Goal: Task Accomplishment & Management: Use online tool/utility

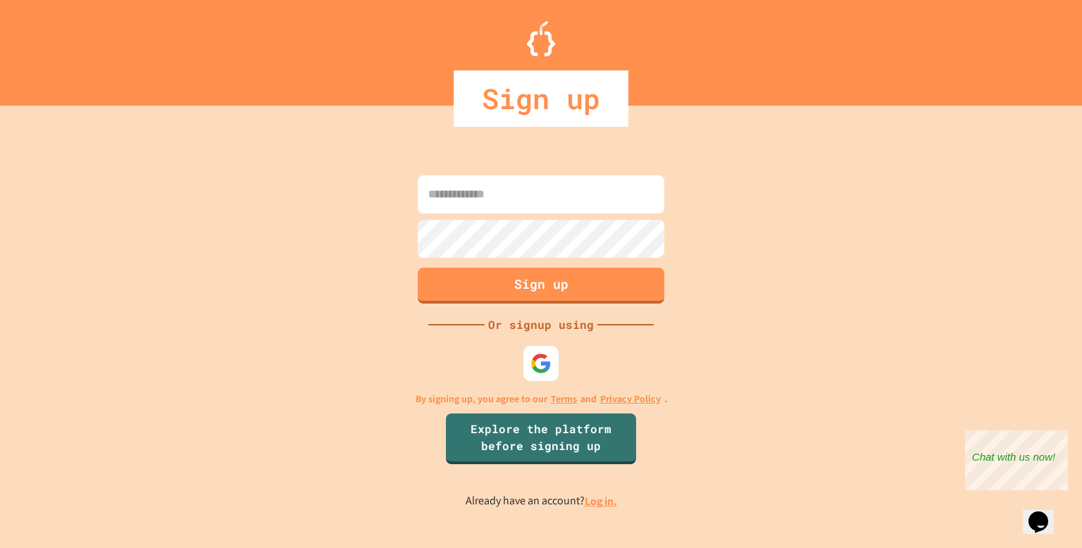
click at [573, 194] on input at bounding box center [541, 194] width 246 height 38
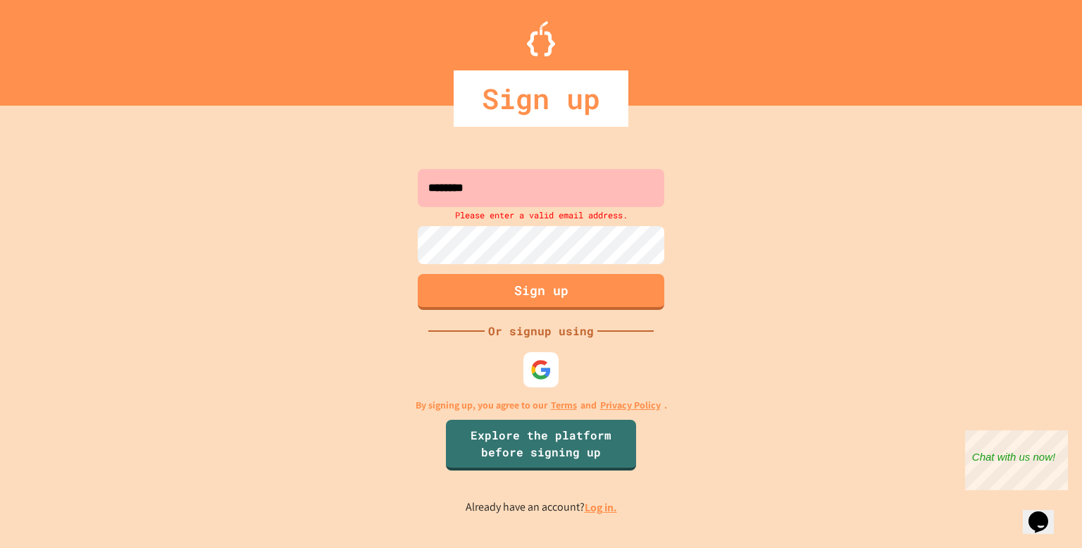
click at [522, 196] on input "********" at bounding box center [541, 188] width 246 height 38
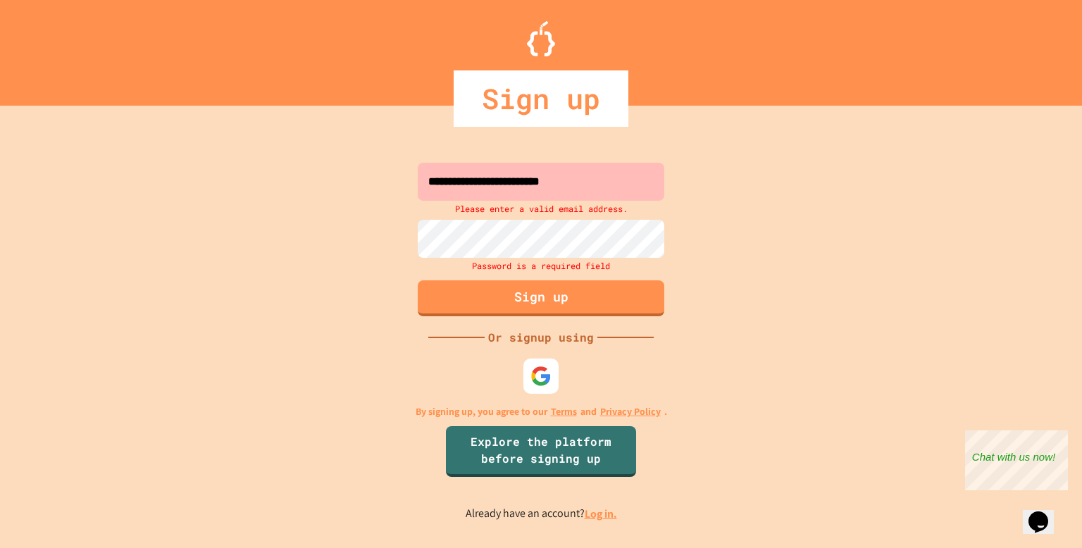
click at [507, 261] on div "Password is a required field" at bounding box center [541, 265] width 254 height 15
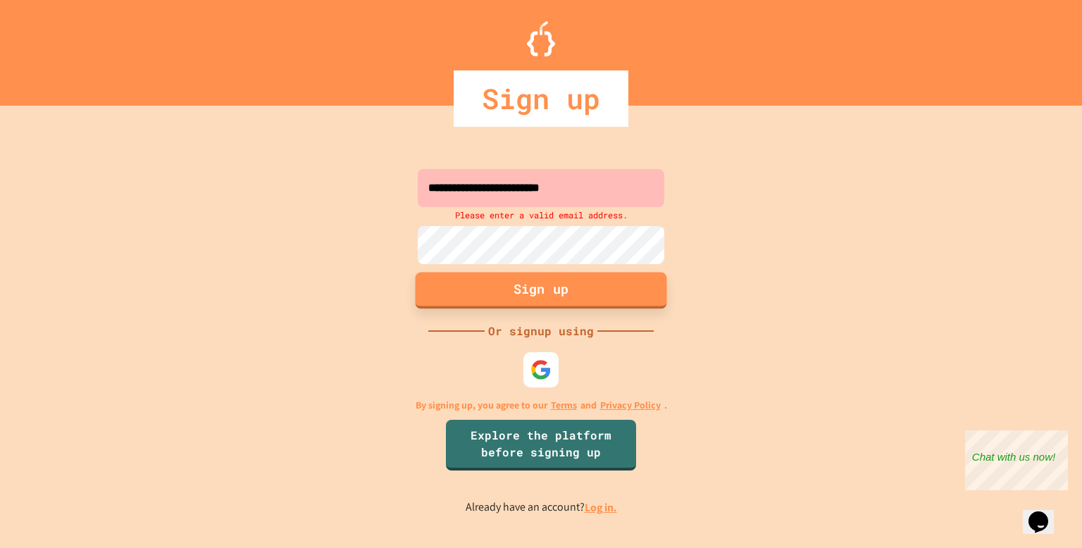
click at [512, 294] on button "Sign up" at bounding box center [540, 290] width 251 height 37
click at [483, 192] on input "**********" at bounding box center [541, 188] width 246 height 38
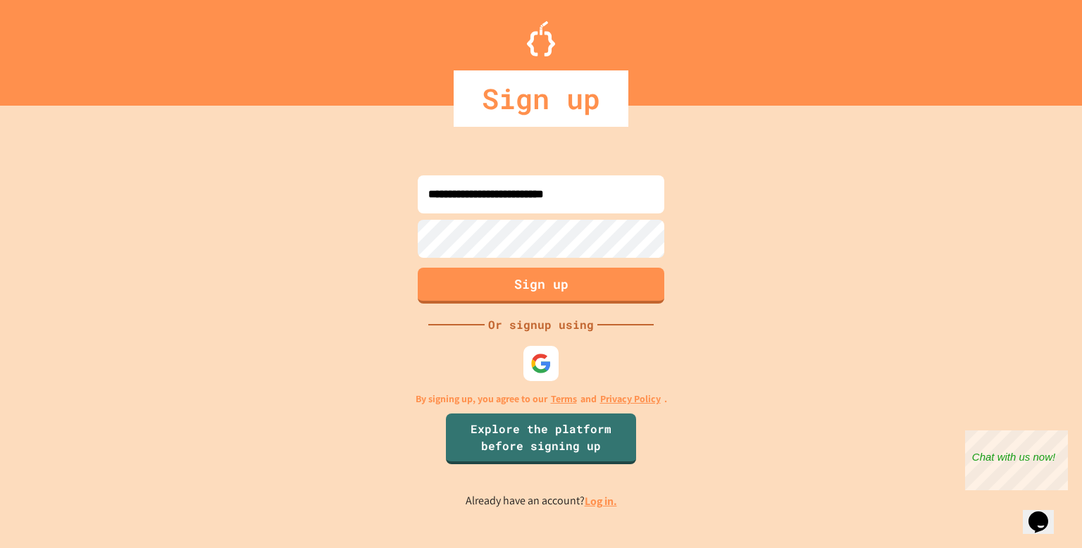
type input "**********"
click at [479, 269] on button "Sign up" at bounding box center [540, 283] width 251 height 37
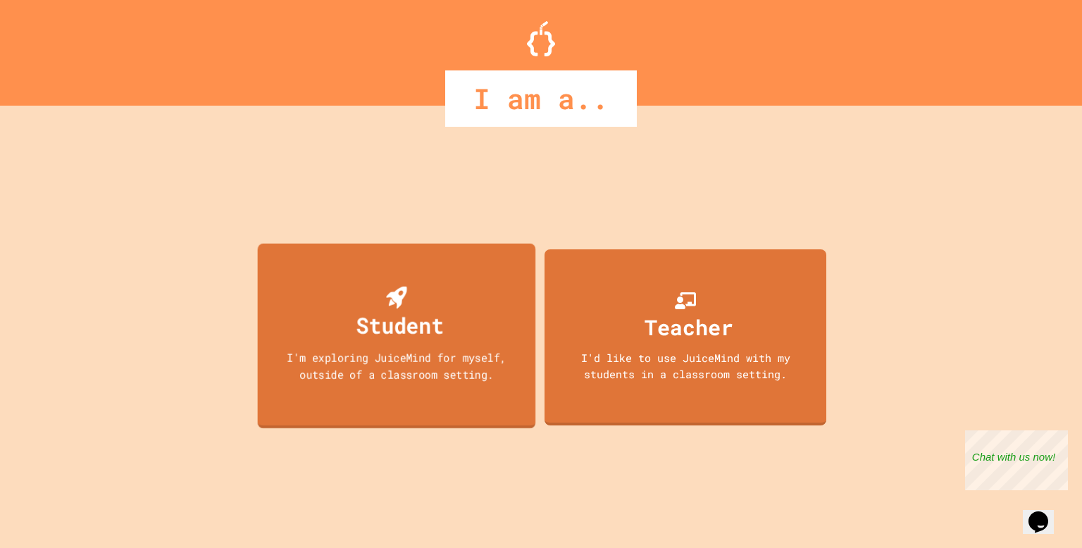
click at [479, 269] on div "Student I'm exploring JuiceMind for myself, outside of a classroom setting." at bounding box center [397, 336] width 278 height 185
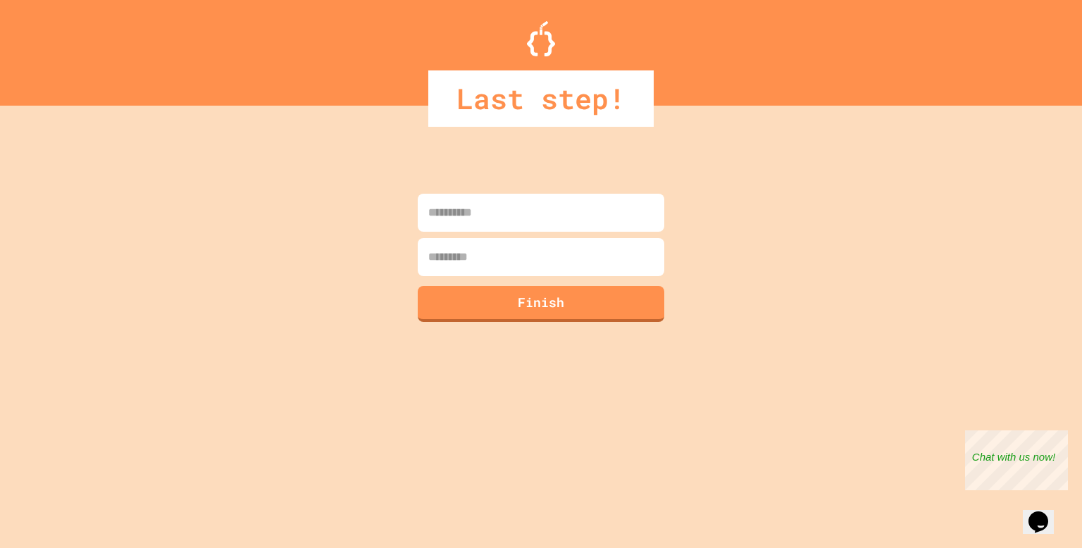
click at [611, 216] on input at bounding box center [541, 213] width 246 height 38
type input "****"
click at [579, 268] on input at bounding box center [541, 257] width 246 height 38
type input "*"
type input "***"
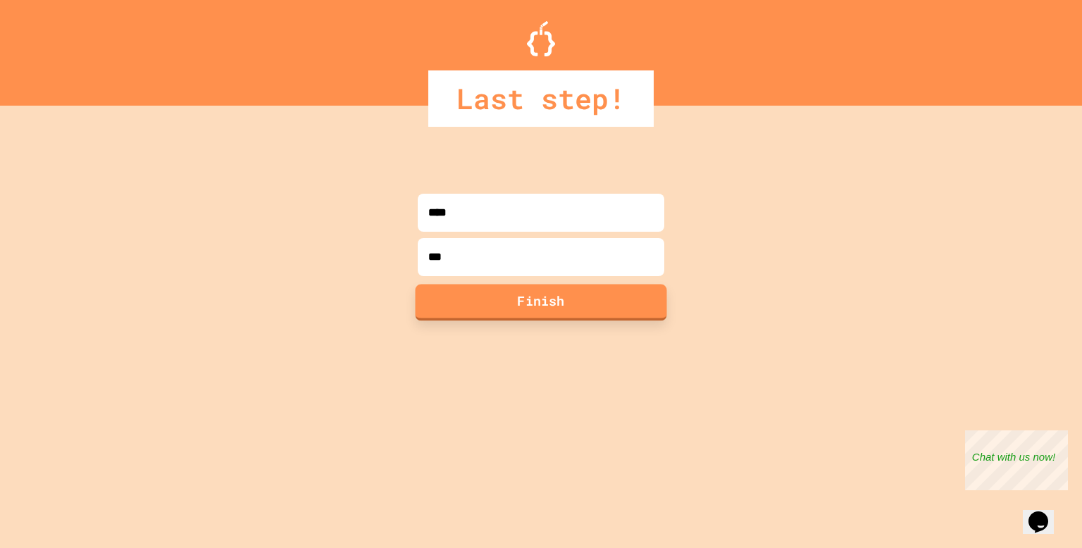
click at [584, 306] on button "Finish" at bounding box center [540, 302] width 251 height 37
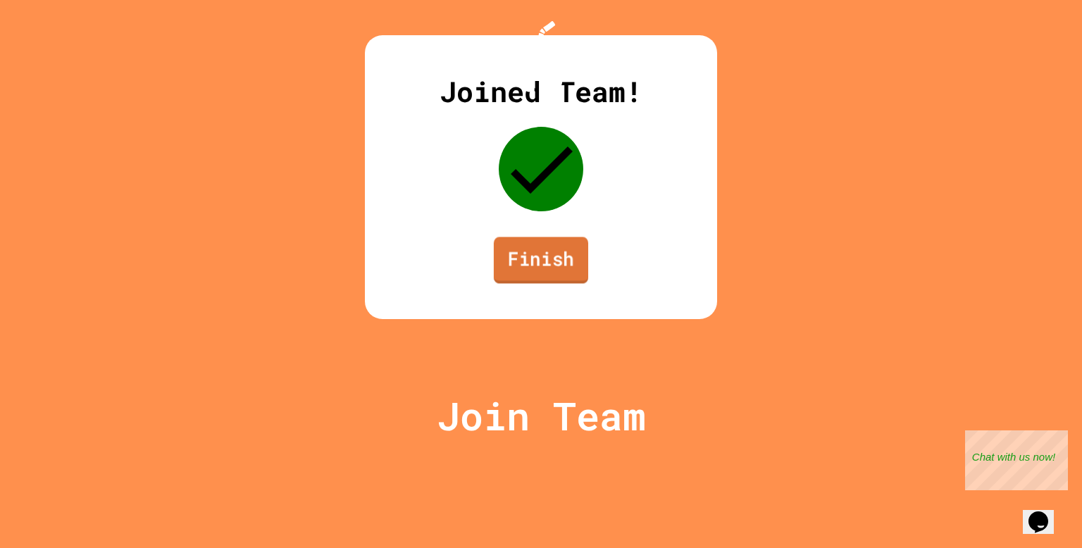
click at [575, 283] on link "Finish" at bounding box center [541, 260] width 94 height 46
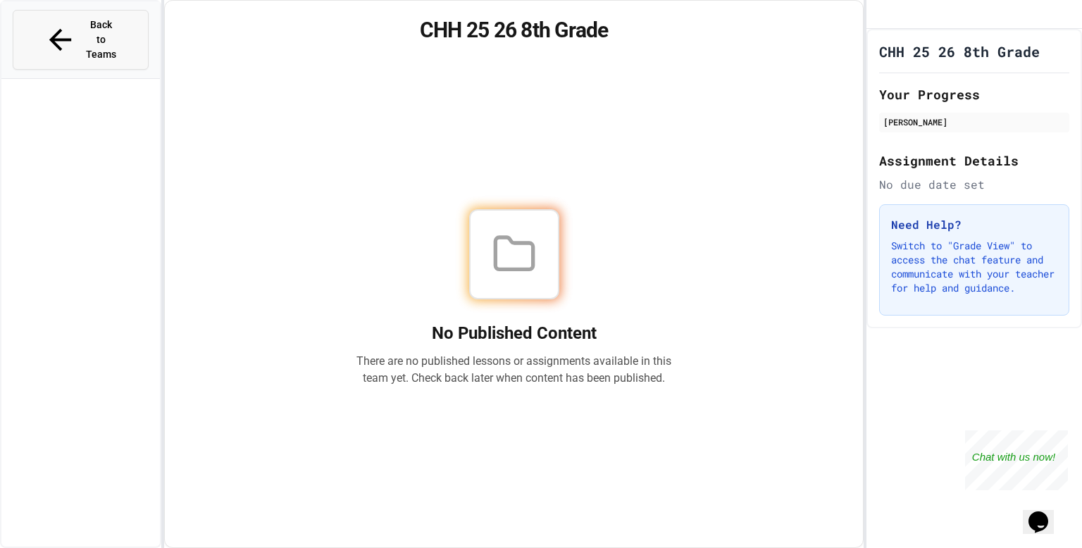
click at [86, 31] on span "Back to Teams" at bounding box center [101, 40] width 33 height 44
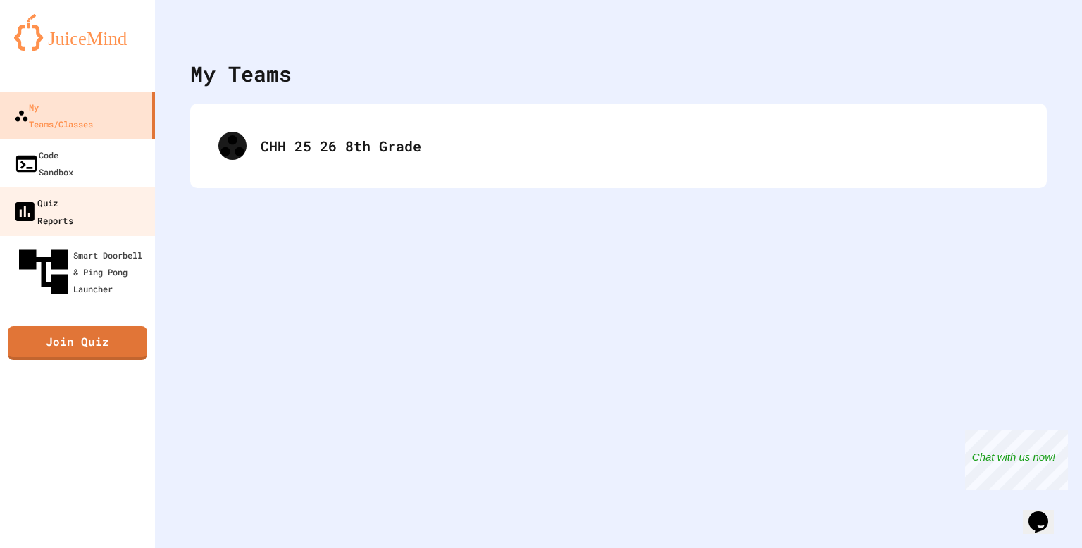
click at [72, 194] on div "Quiz Reports" at bounding box center [42, 211] width 61 height 35
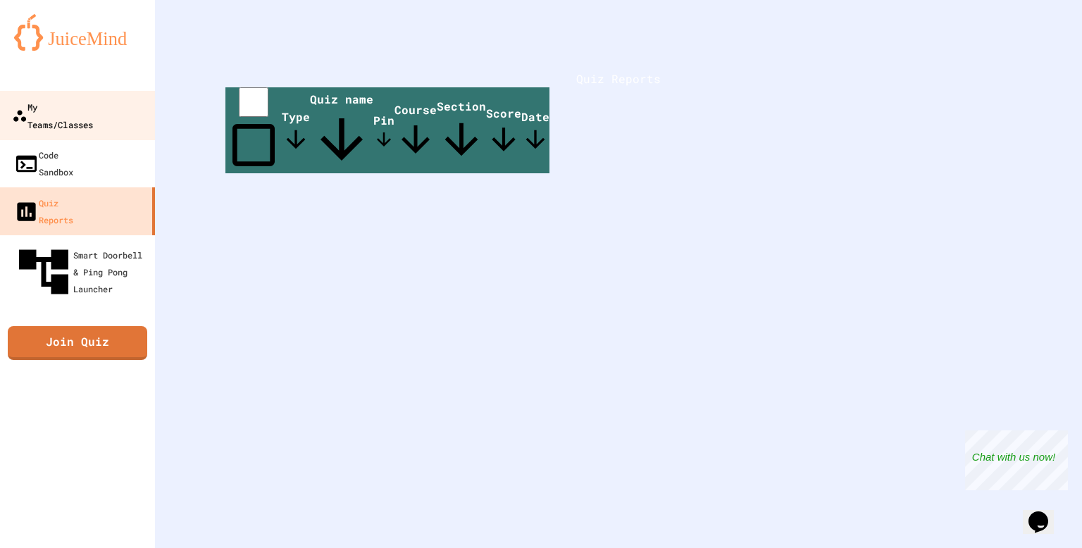
click at [56, 119] on link "My Teams/Classes" at bounding box center [78, 115] width 160 height 49
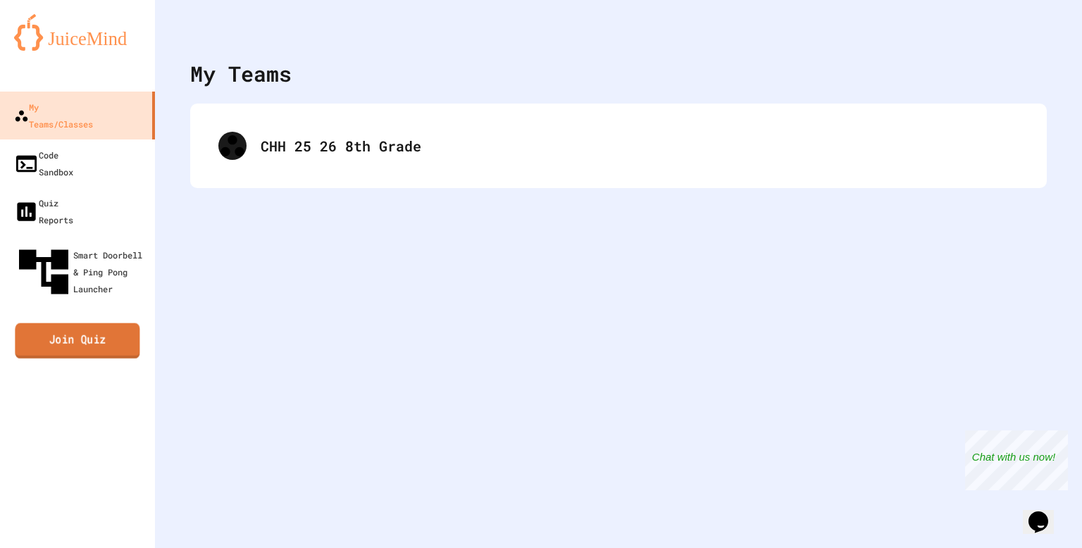
click at [106, 323] on link "Join Quiz" at bounding box center [77, 340] width 125 height 35
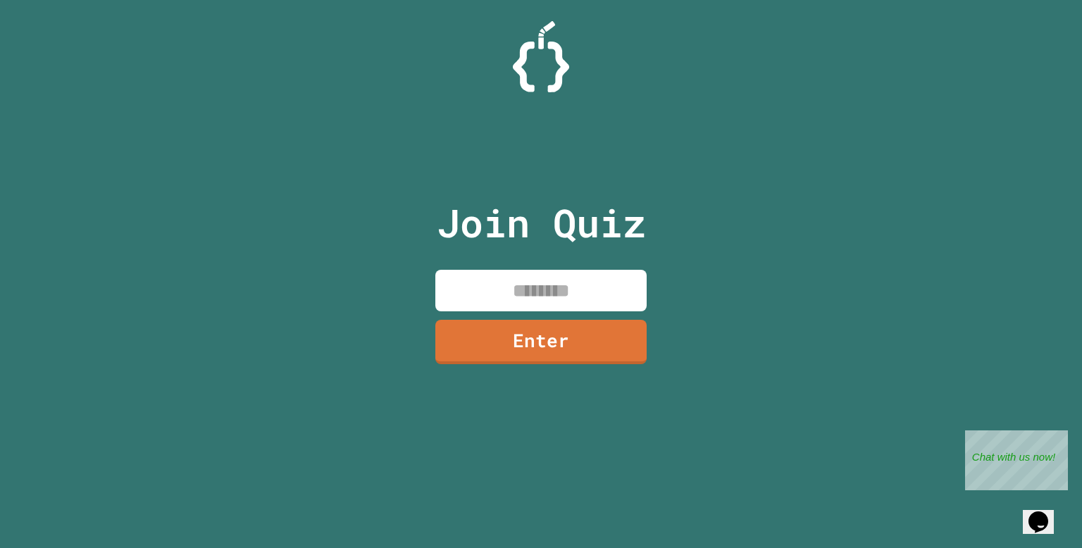
click at [561, 280] on input at bounding box center [540, 291] width 211 height 42
type input "********"
click at [557, 330] on link "Enter" at bounding box center [540, 340] width 205 height 46
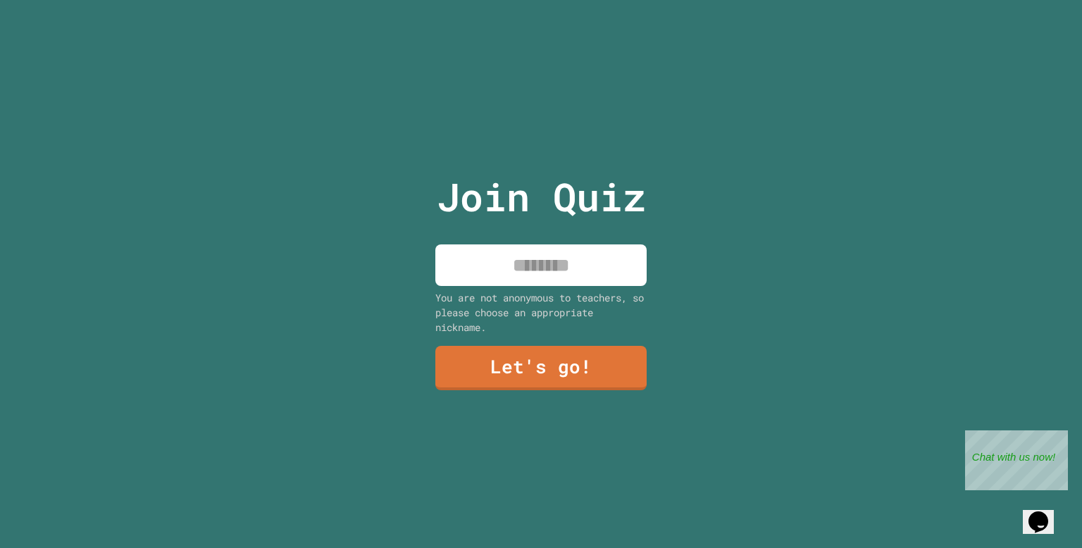
click at [539, 268] on input at bounding box center [540, 265] width 211 height 42
type input "**********"
click at [546, 377] on link "Let's go!" at bounding box center [541, 366] width 210 height 46
click at [558, 268] on input at bounding box center [540, 265] width 211 height 42
type input "*"
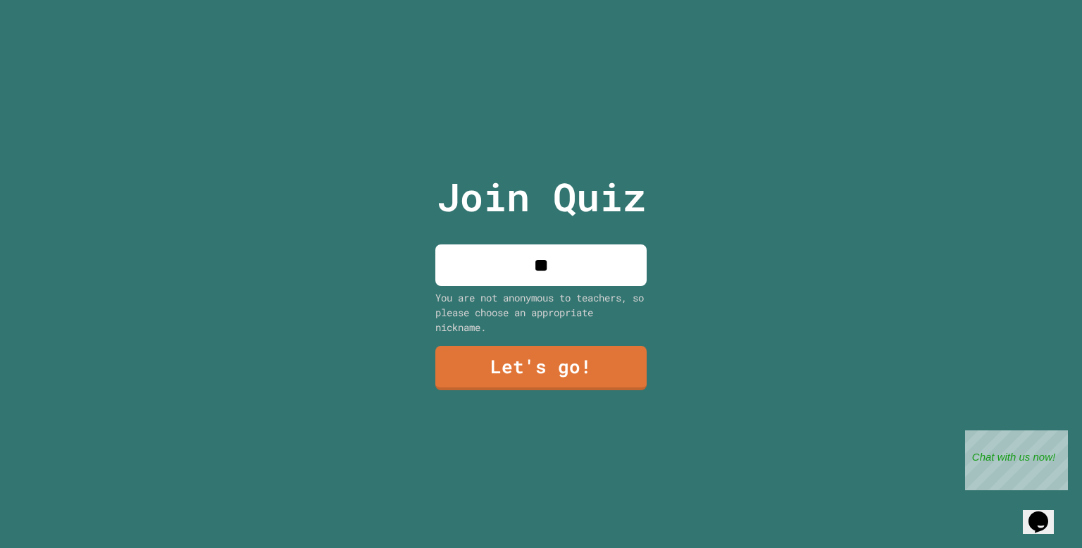
type input "*"
type input "****"
click at [547, 365] on link "Let's go!" at bounding box center [541, 366] width 199 height 46
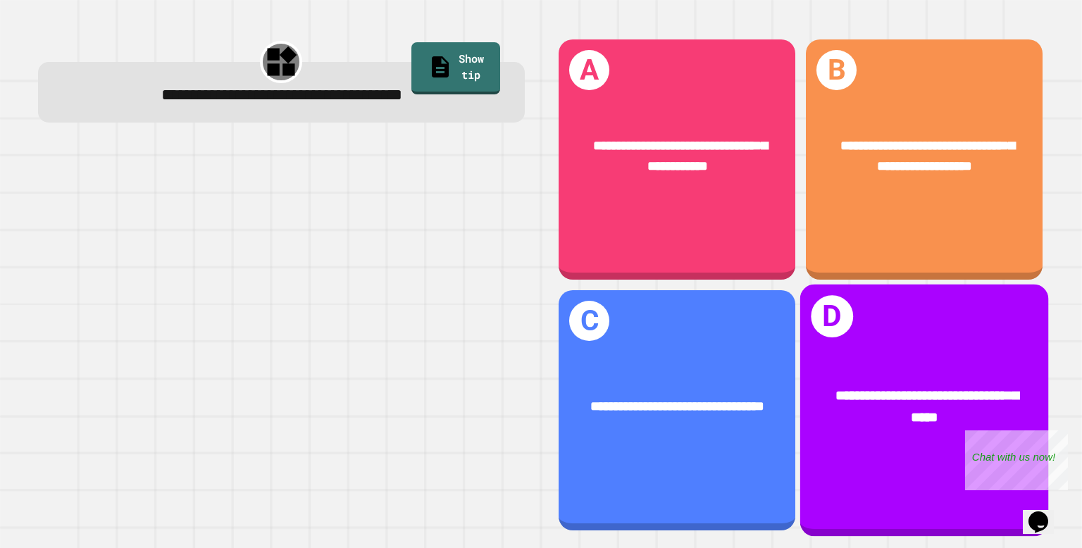
click at [944, 475] on div "**********" at bounding box center [924, 410] width 248 height 252
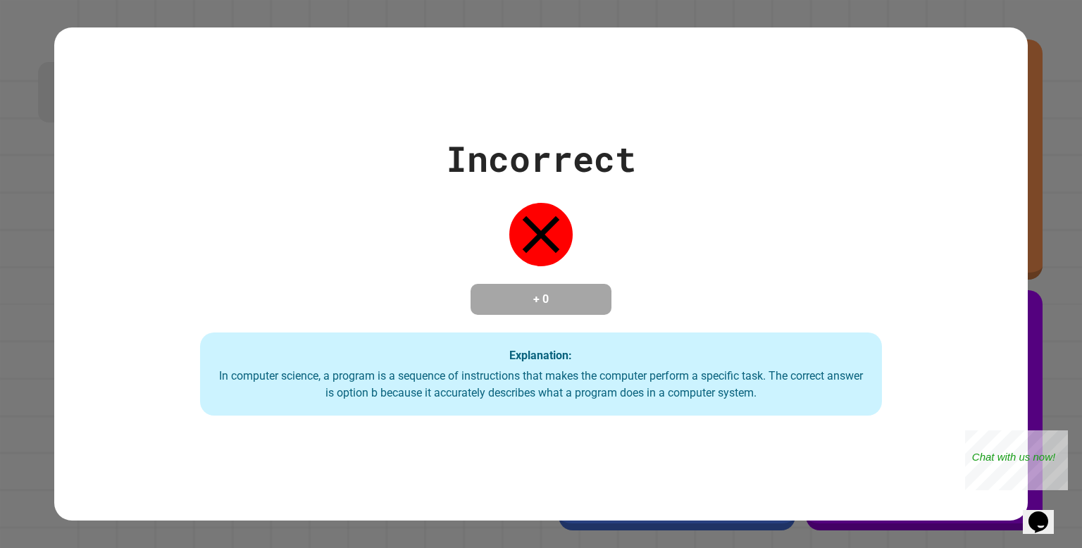
click at [572, 291] on h4 "+ 0" at bounding box center [540, 299] width 113 height 17
click at [599, 285] on div "+ 0" at bounding box center [540, 299] width 141 height 31
click at [633, 196] on div "Incorrect + 0 Explanation: In computer science, a program is a sequence of inst…" at bounding box center [540, 273] width 973 height 283
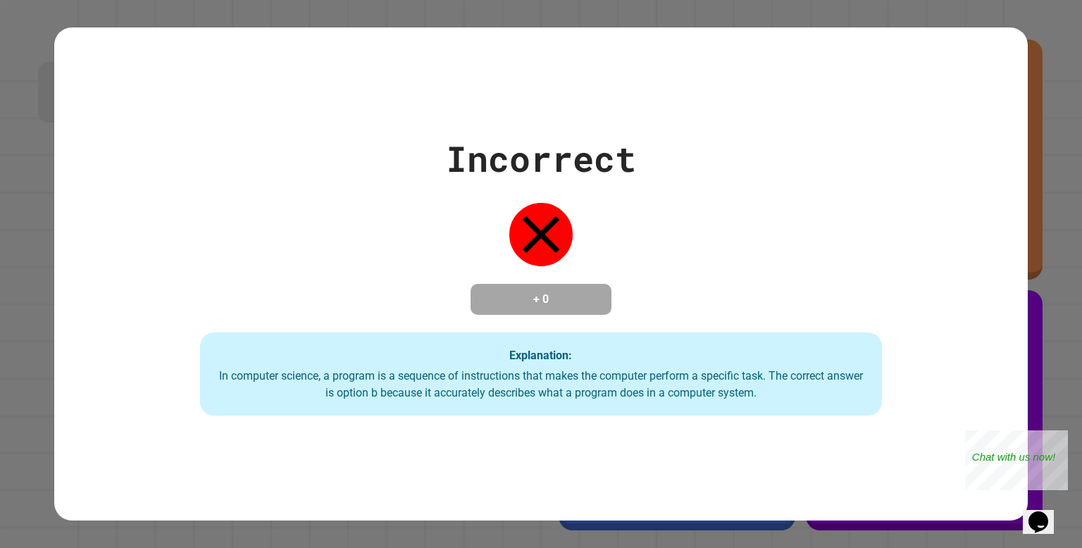
click at [633, 196] on div "Incorrect + 0 Explanation: In computer science, a program is a sequence of inst…" at bounding box center [540, 273] width 973 height 283
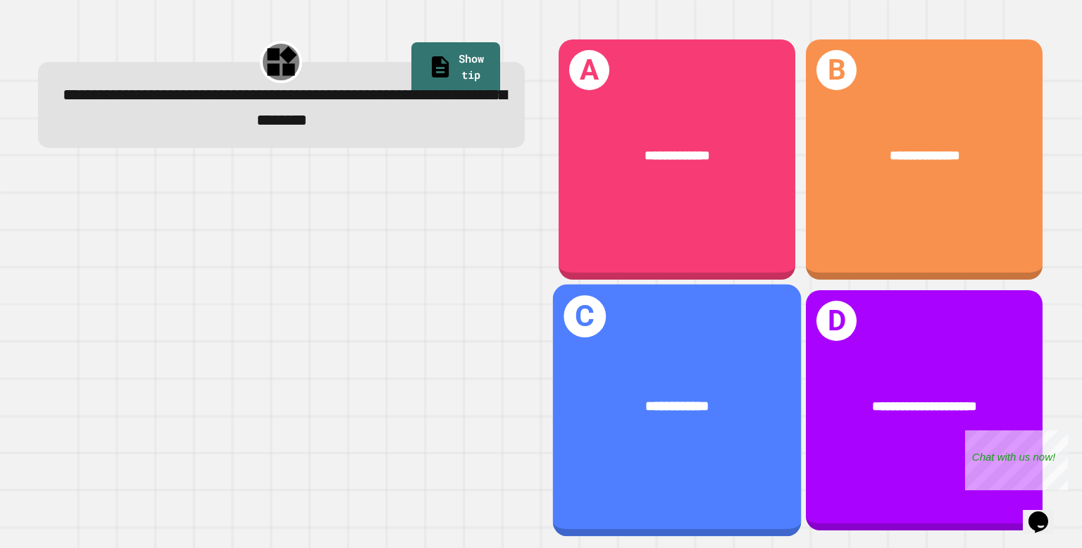
click at [711, 365] on div "**********" at bounding box center [677, 410] width 248 height 252
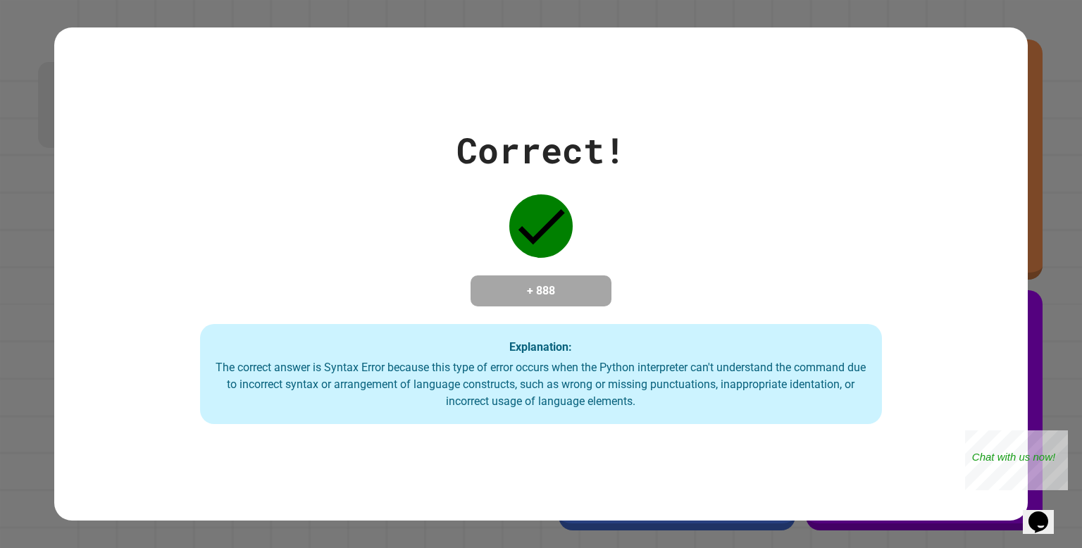
click at [711, 365] on div "Explanation: The correct answer is Syntax Error because this type of error occu…" at bounding box center [541, 374] width 682 height 100
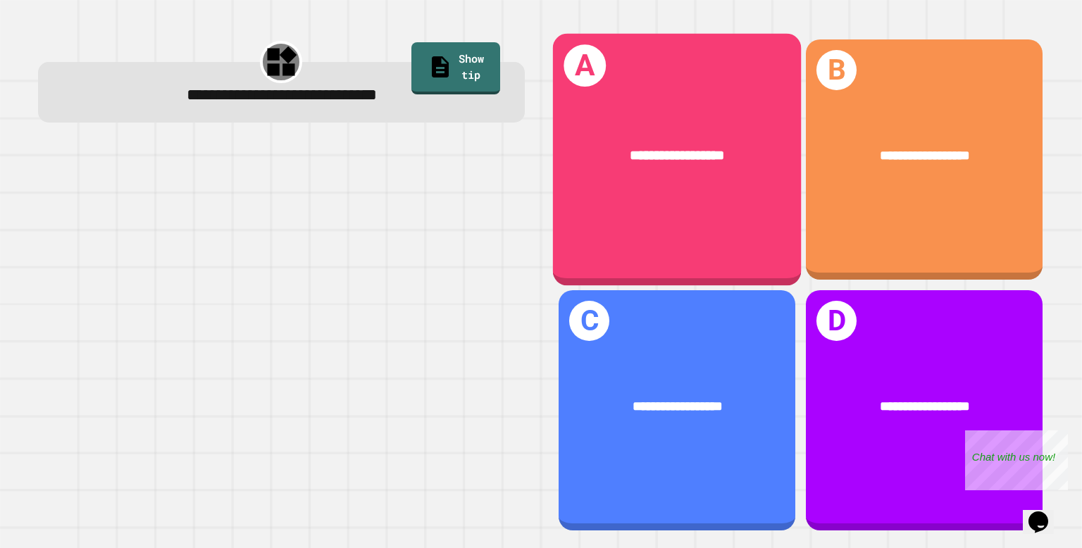
click at [670, 218] on div "**********" at bounding box center [677, 160] width 248 height 252
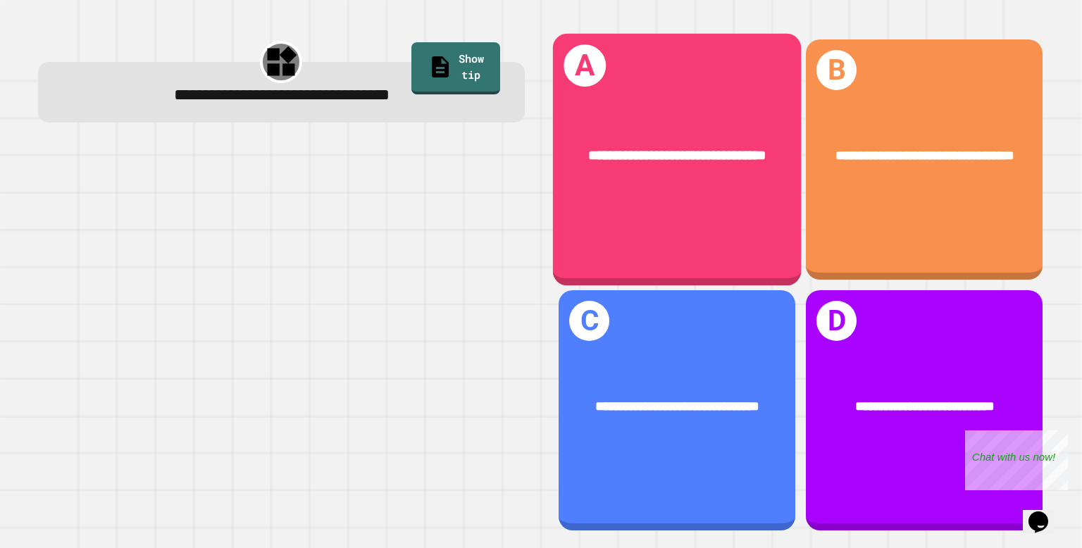
click at [751, 164] on div "**********" at bounding box center [677, 155] width 192 height 21
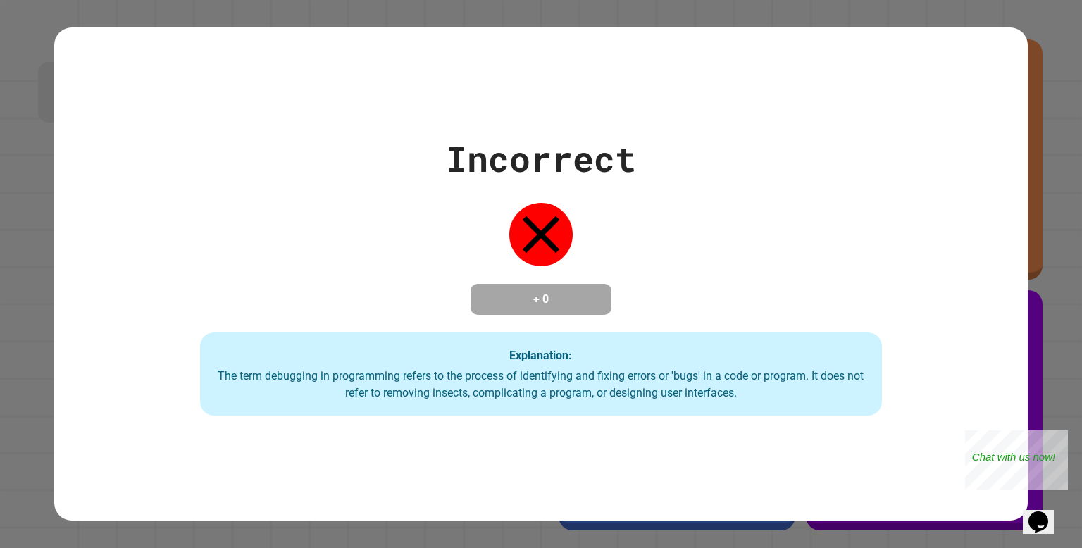
click at [751, 164] on div "Incorrect + 0 Explanation: The term debugging in programming refers to the proc…" at bounding box center [540, 273] width 973 height 283
click at [1048, 518] on icon "Chat widget" at bounding box center [1038, 521] width 20 height 21
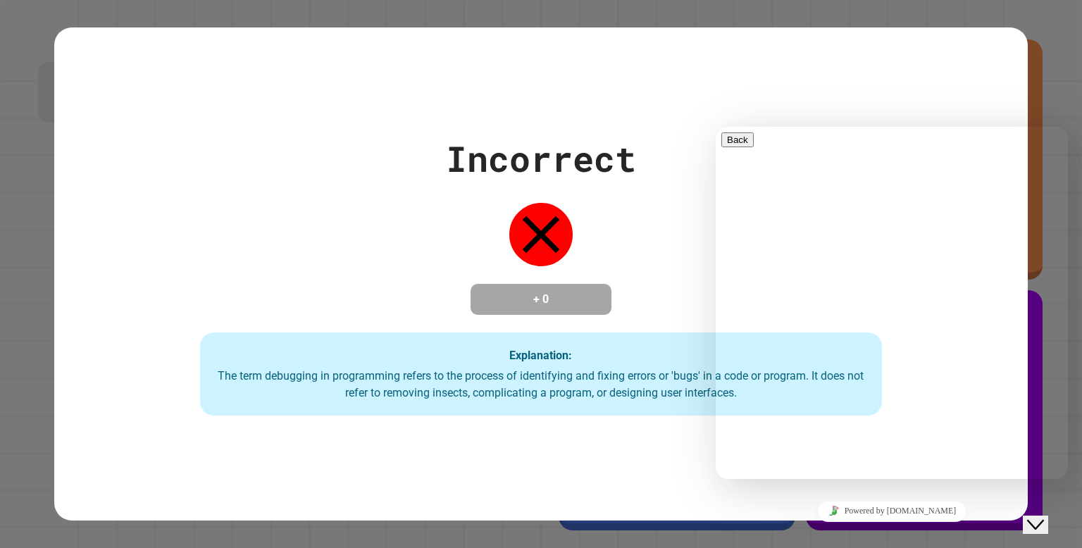
click at [739, 147] on button "Back" at bounding box center [737, 139] width 32 height 15
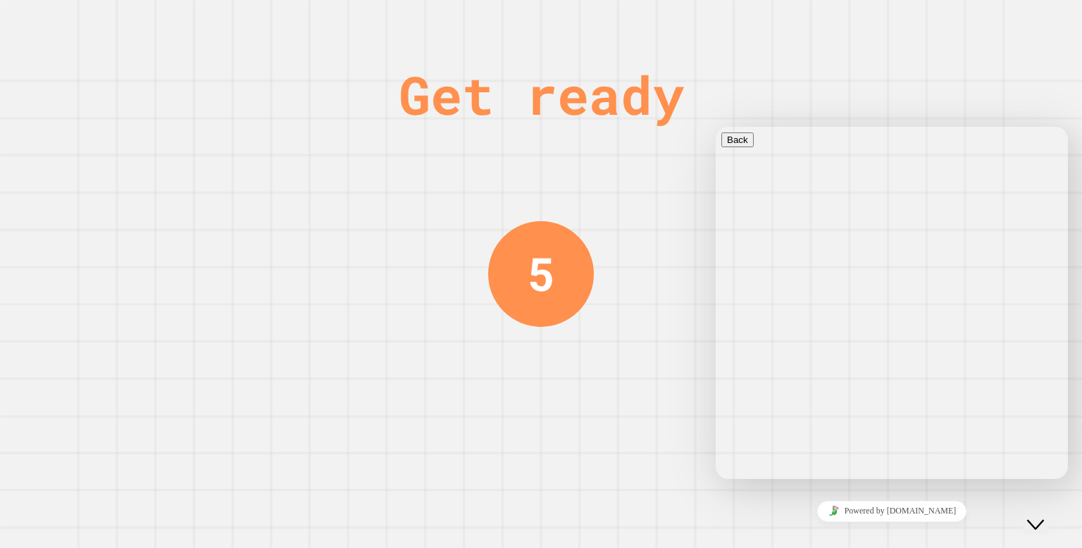
click at [601, 195] on div "Get ready 5" at bounding box center [541, 274] width 1082 height 548
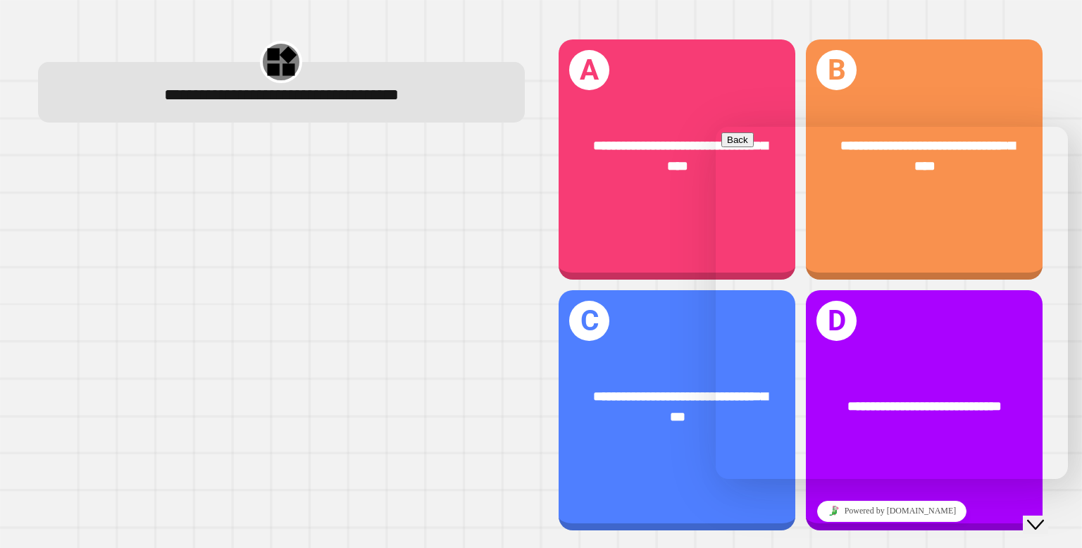
click at [1039, 516] on icon "Close Chat This icon closes the chat window." at bounding box center [1035, 524] width 17 height 17
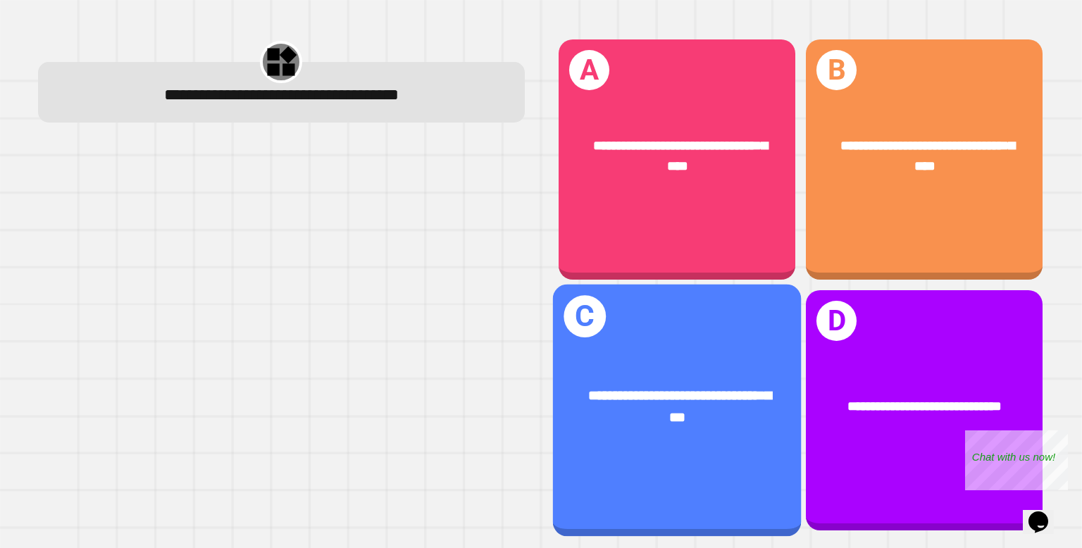
click at [726, 406] on div "**********" at bounding box center [677, 406] width 192 height 42
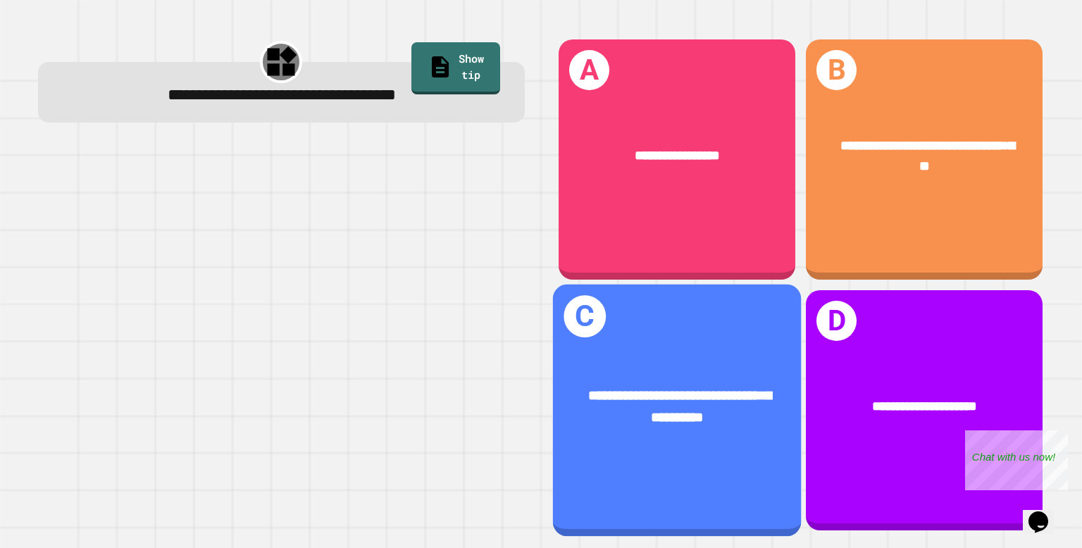
click at [701, 423] on span "**********" at bounding box center [680, 406] width 182 height 35
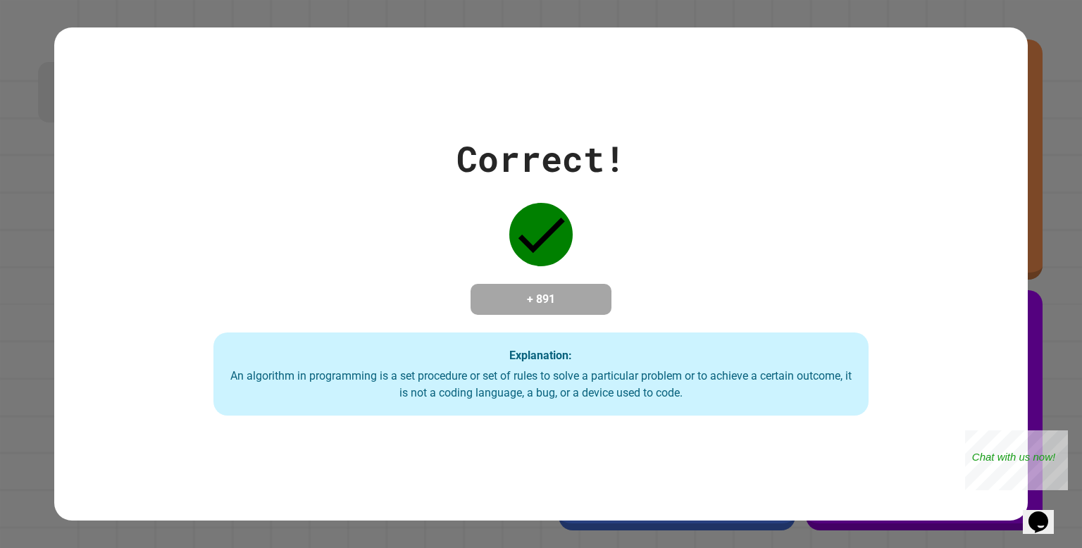
click at [930, 208] on div "Correct! + 891 Explanation: An algorithm in programming is a set procedure or s…" at bounding box center [540, 273] width 935 height 283
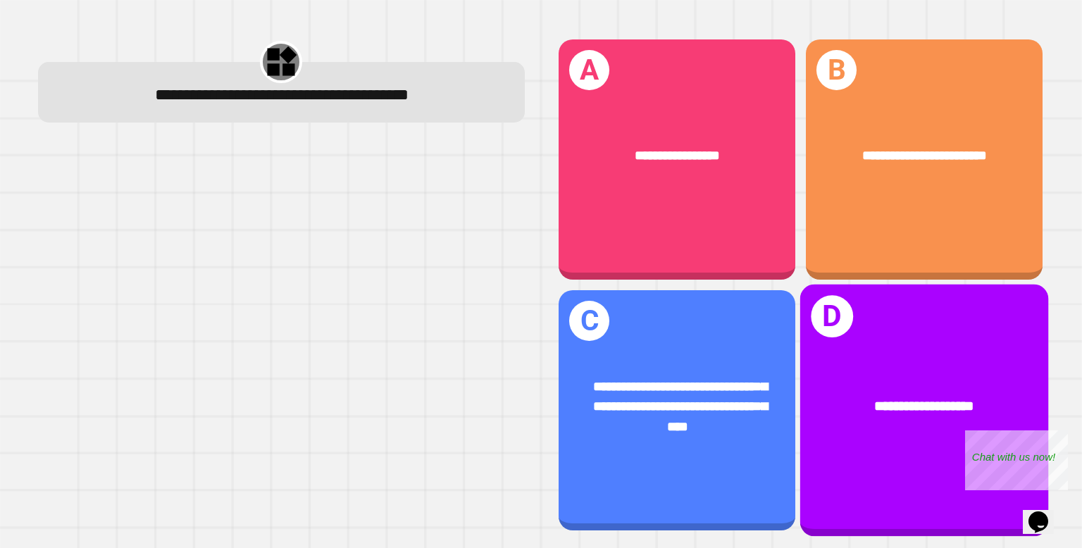
click at [855, 403] on div "**********" at bounding box center [924, 406] width 192 height 21
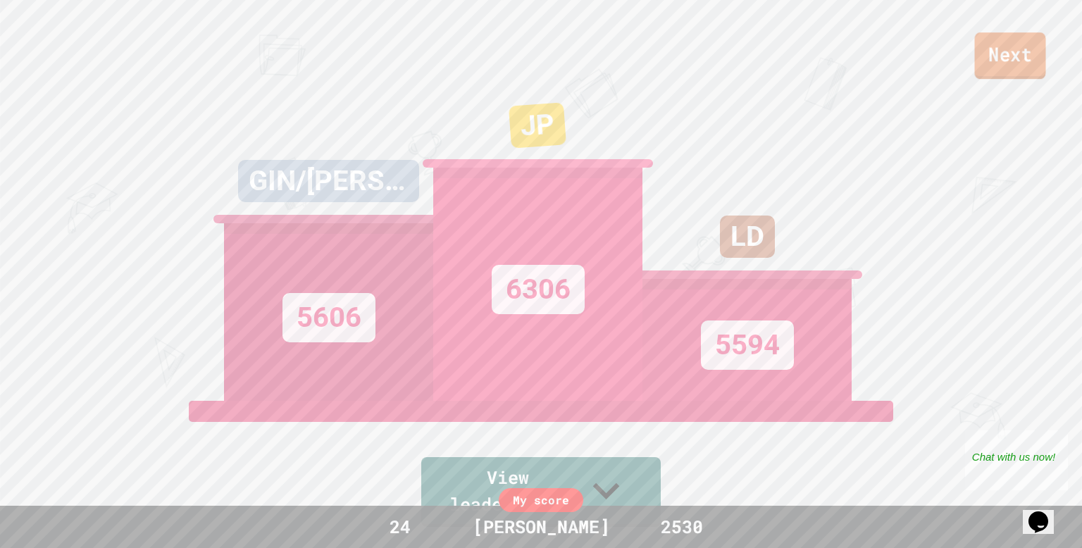
click at [1026, 65] on link "Next" at bounding box center [1010, 55] width 71 height 46
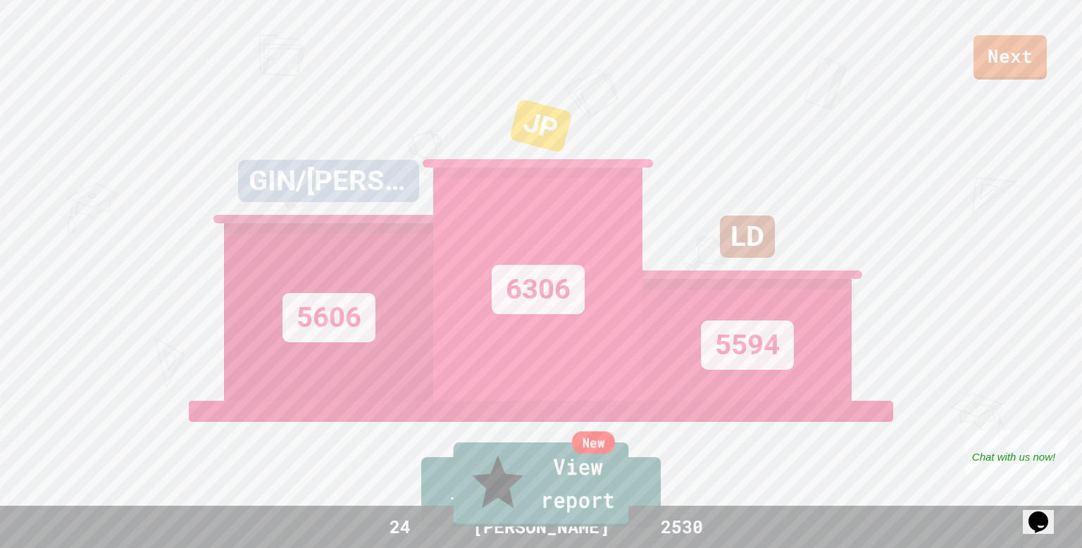
click at [620, 506] on link "New View report" at bounding box center [541, 484] width 175 height 85
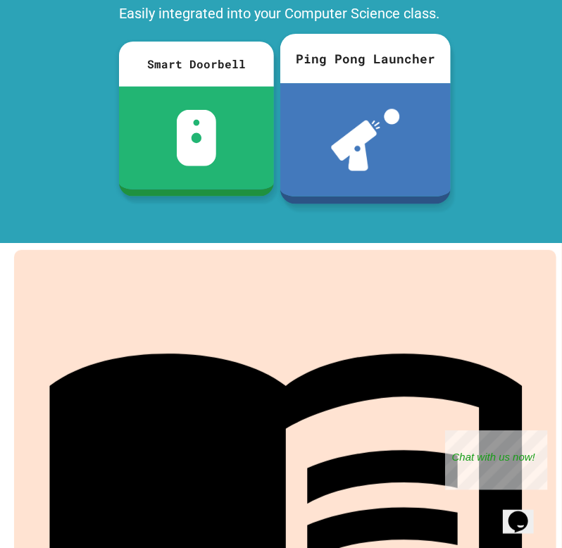
scroll to position [129, 0]
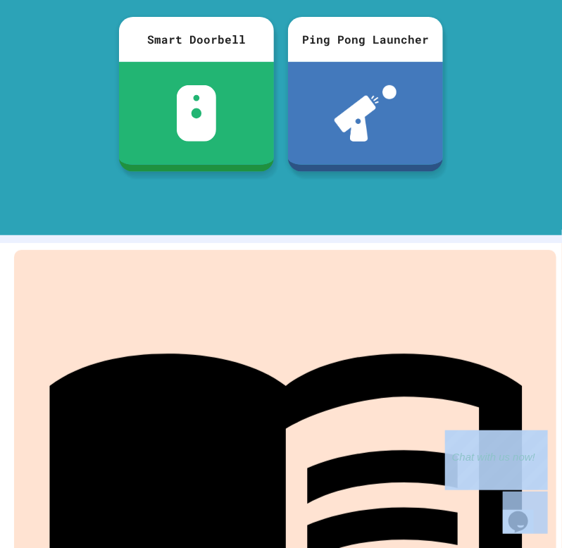
scroll to position [0, 0]
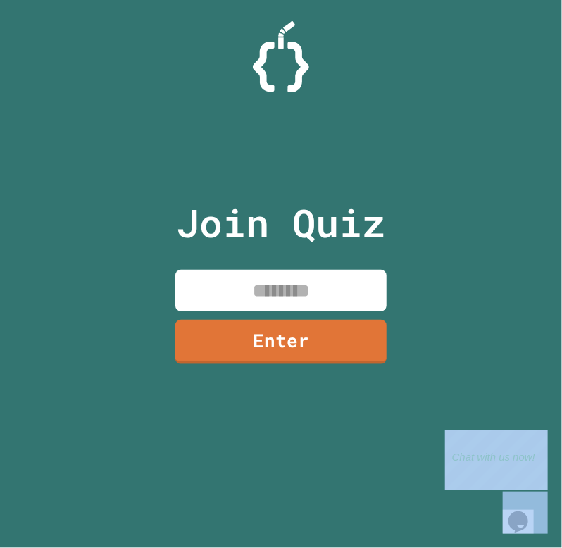
click at [306, 304] on input at bounding box center [280, 291] width 211 height 42
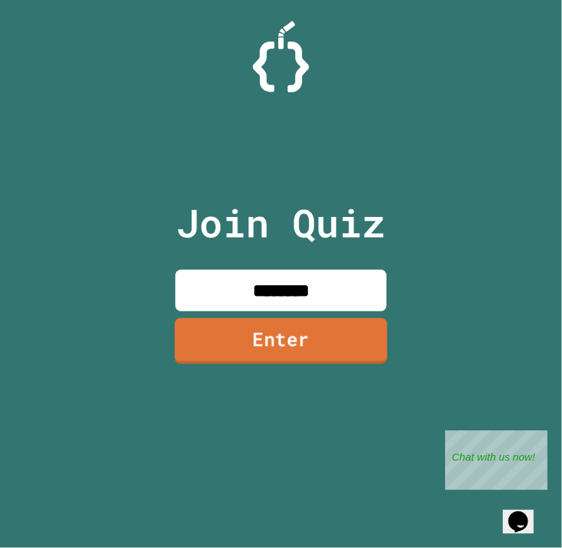
type input "********"
click at [300, 325] on link "Enter" at bounding box center [281, 341] width 213 height 46
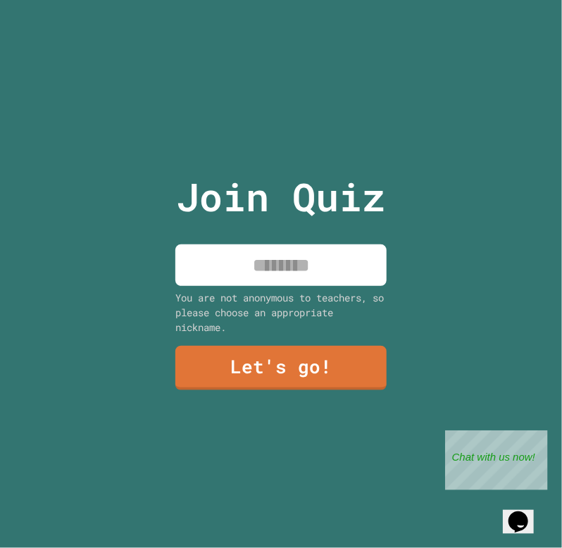
click at [284, 278] on input at bounding box center [280, 265] width 211 height 42
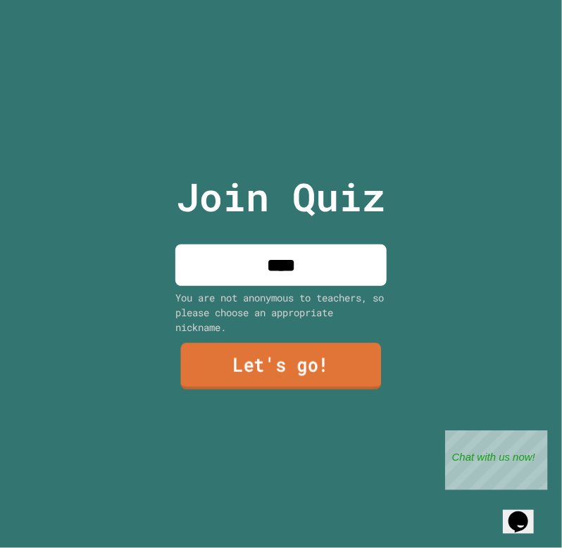
type input "****"
click at [313, 384] on link "Let's go!" at bounding box center [281, 366] width 201 height 46
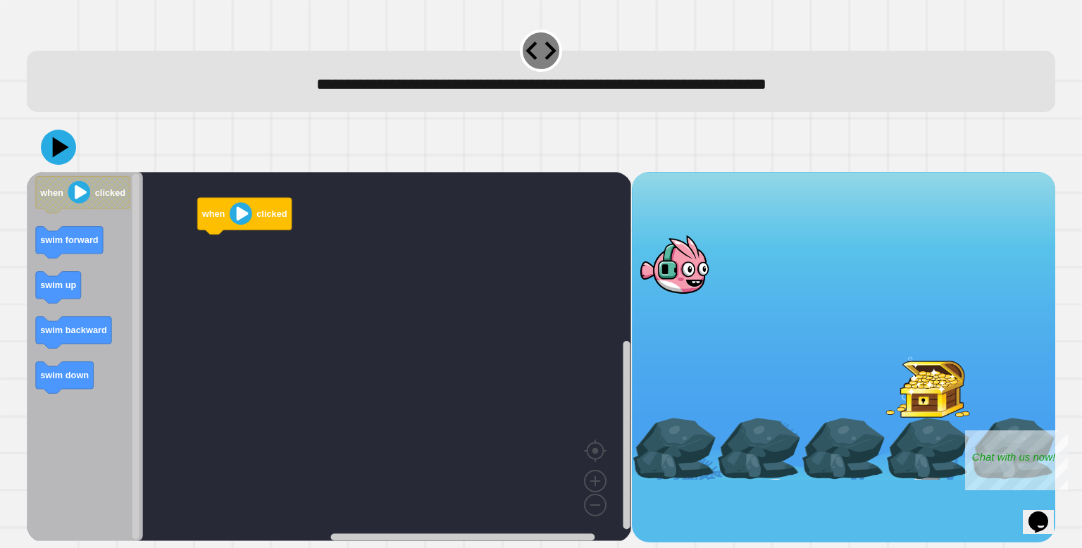
click at [236, 215] on image "Blockly Workspace" at bounding box center [241, 213] width 23 height 23
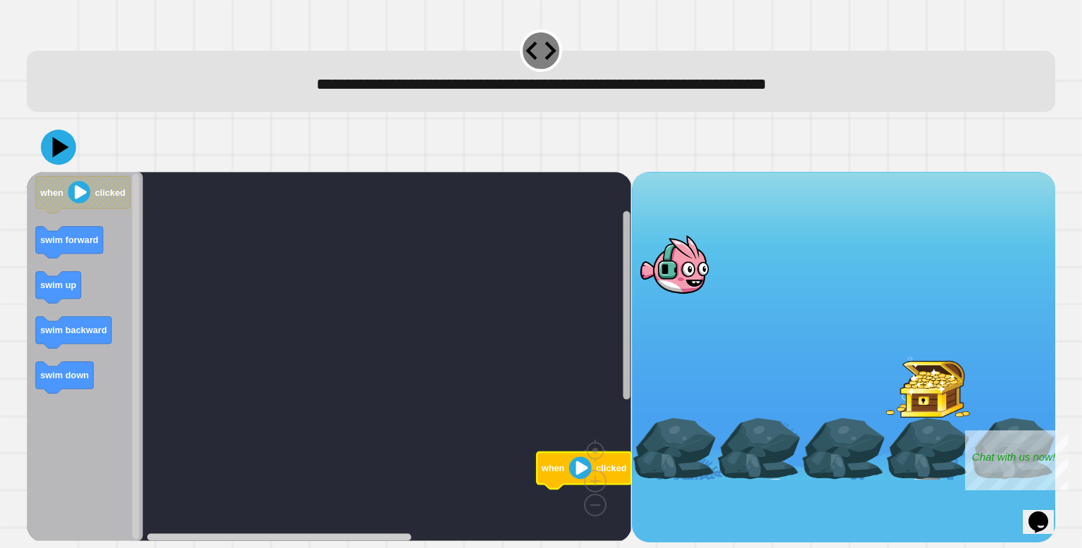
click at [737, 253] on div "when clicked when clicked swim forward swim up swim backward swim down" at bounding box center [540, 357] width 1027 height 370
click at [571, 471] on image "Blockly Workspace" at bounding box center [580, 467] width 23 height 23
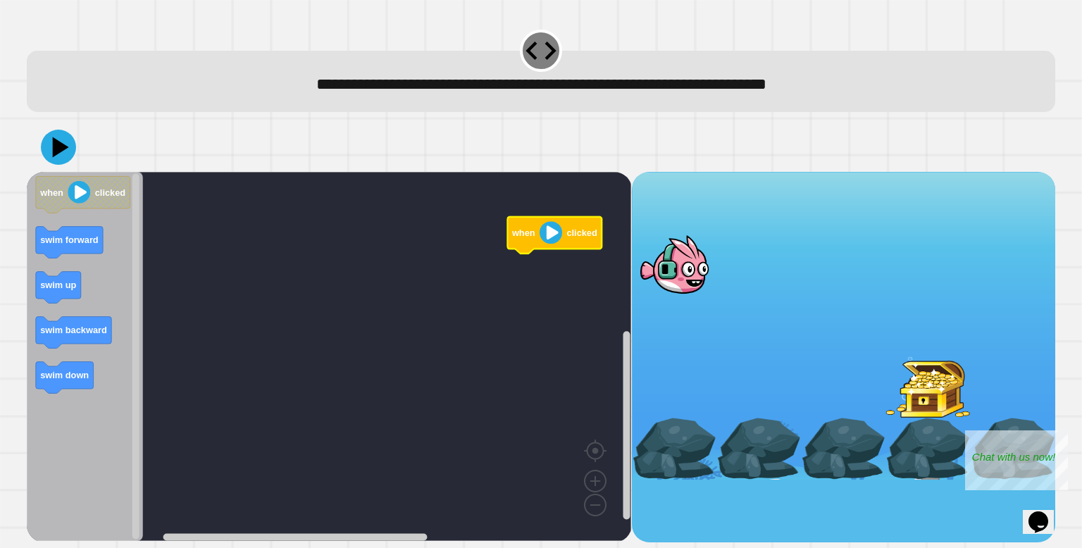
drag, startPoint x: 670, startPoint y: 270, endPoint x: 851, endPoint y: 382, distance: 213.4
click at [851, 382] on div at bounding box center [843, 326] width 423 height 308
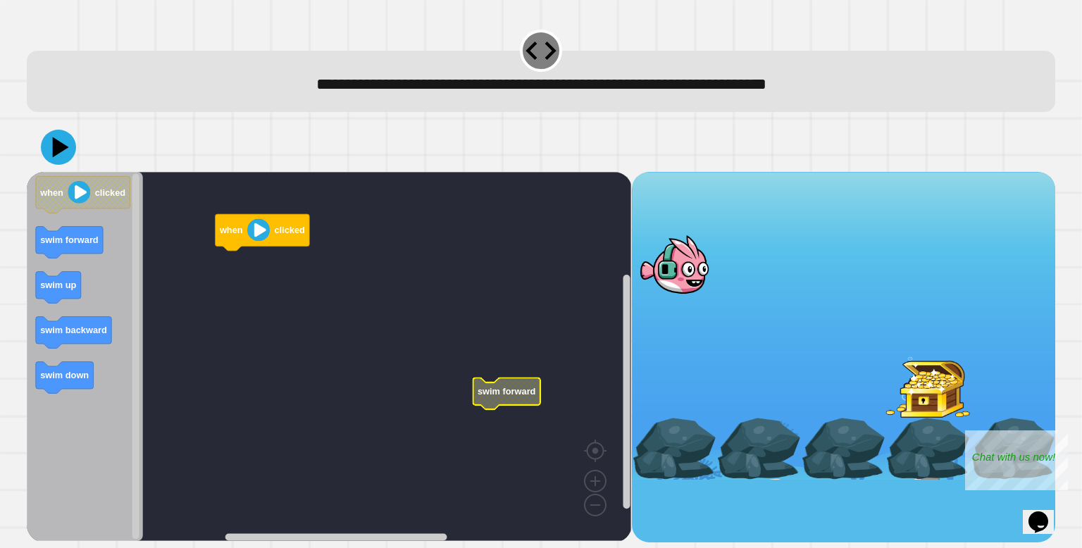
click at [504, 385] on icon "Blockly Workspace" at bounding box center [506, 393] width 67 height 32
click at [594, 477] on image "Blockly Workspace" at bounding box center [595, 448] width 68 height 87
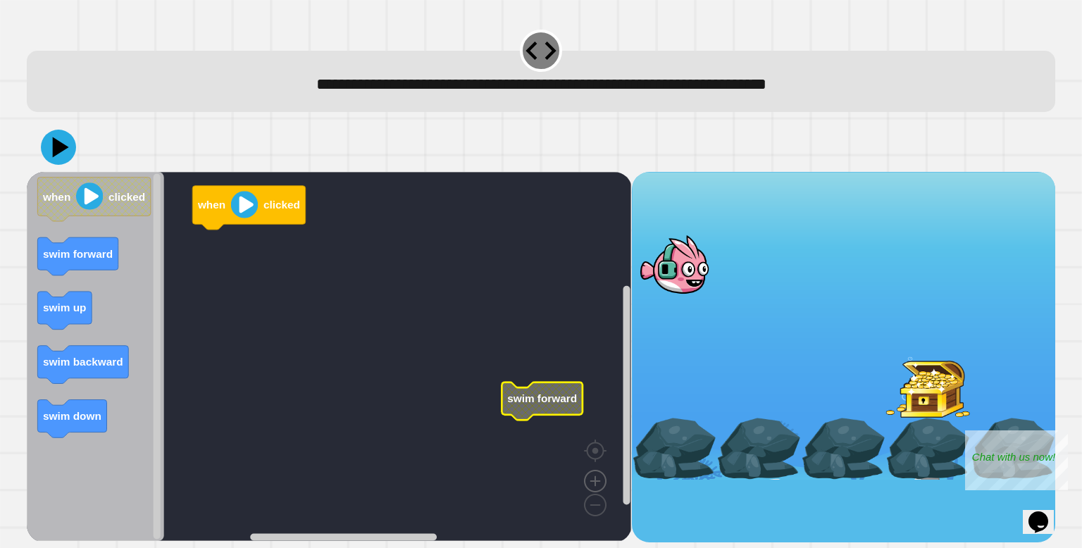
click at [594, 477] on image "Blockly Workspace" at bounding box center [595, 448] width 68 height 87
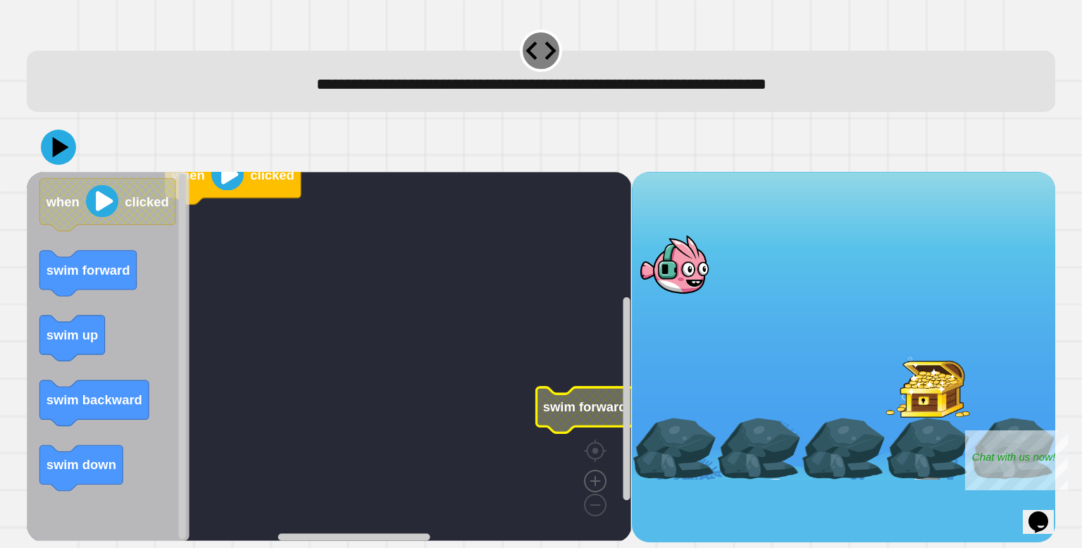
click at [594, 477] on image "Blockly Workspace" at bounding box center [595, 448] width 68 height 87
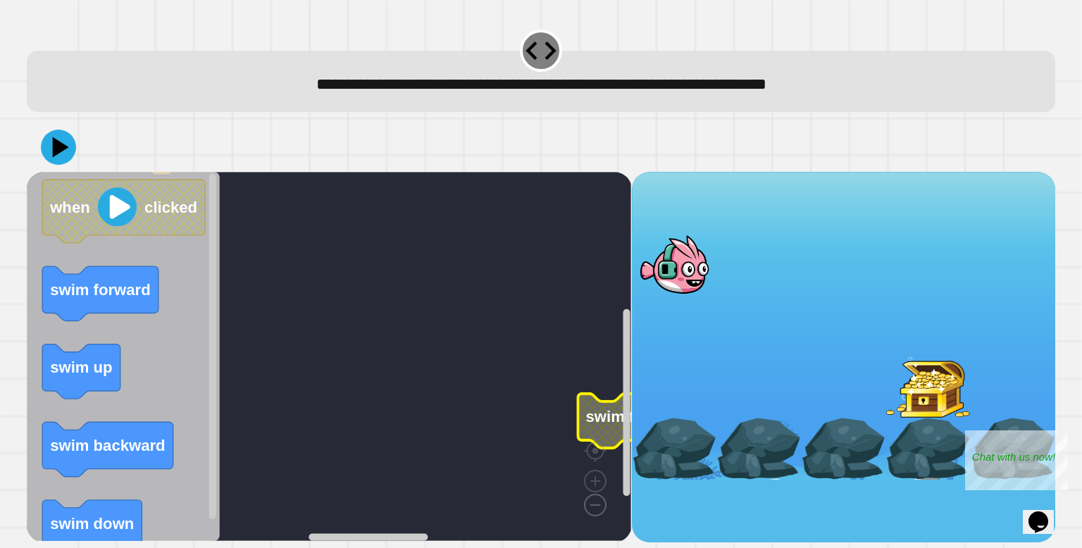
click at [600, 516] on image "Blockly Workspace" at bounding box center [573, 472] width 68 height 87
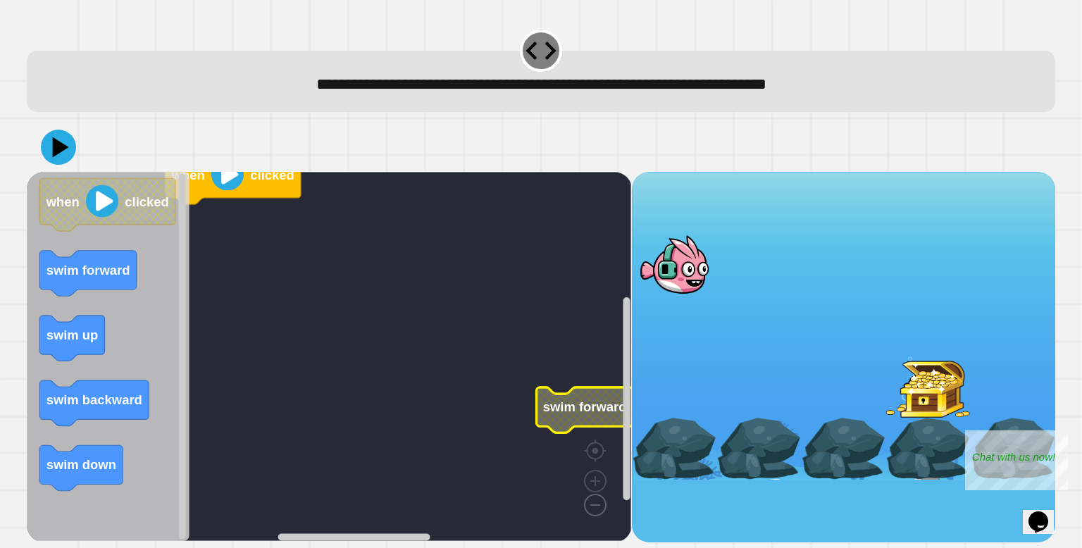
click at [600, 516] on image "Blockly Workspace" at bounding box center [573, 472] width 68 height 87
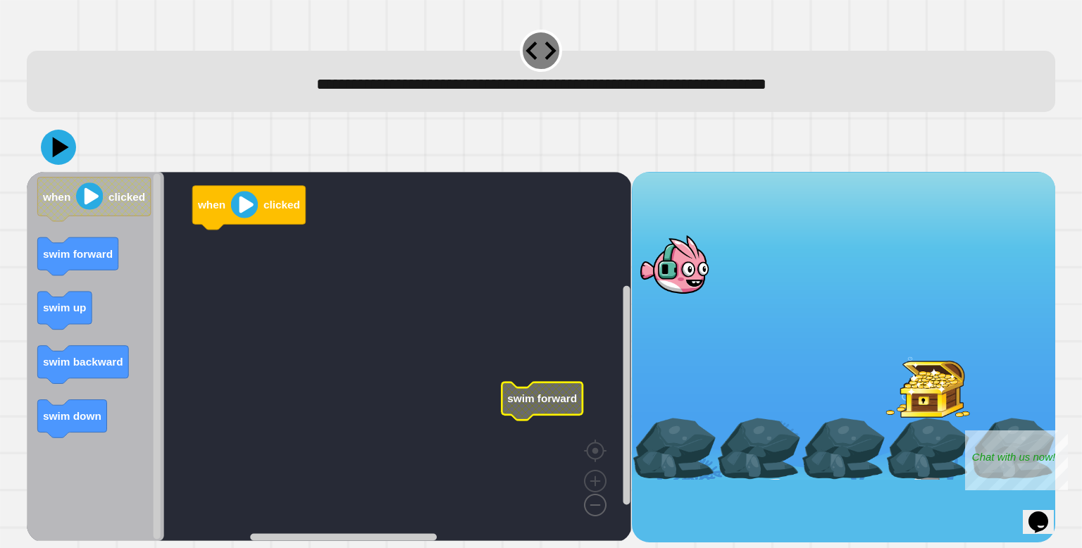
click at [600, 516] on image "Blockly Workspace" at bounding box center [573, 472] width 68 height 87
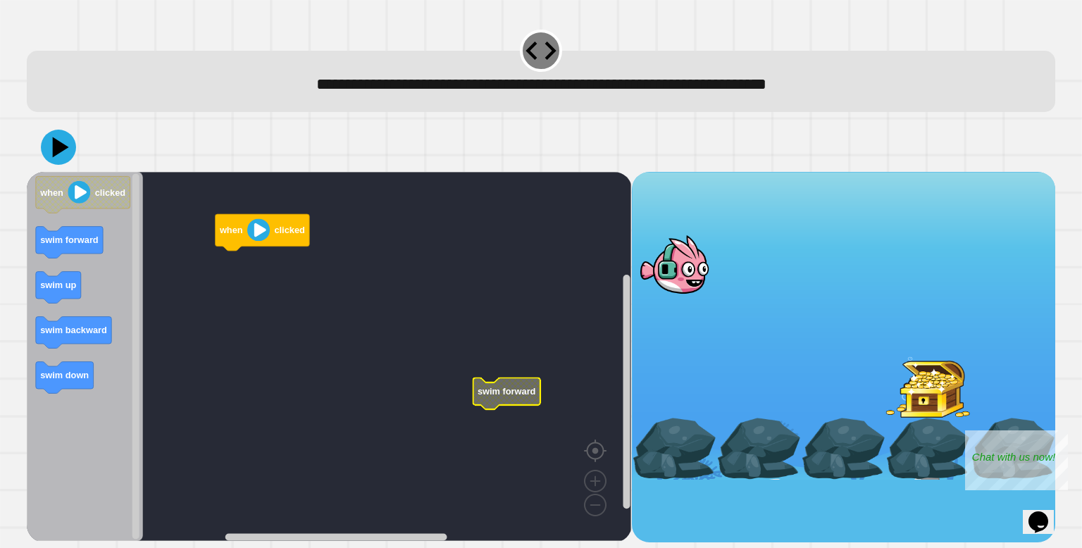
click at [601, 454] on image "Blockly Workspace" at bounding box center [618, 418] width 68 height 87
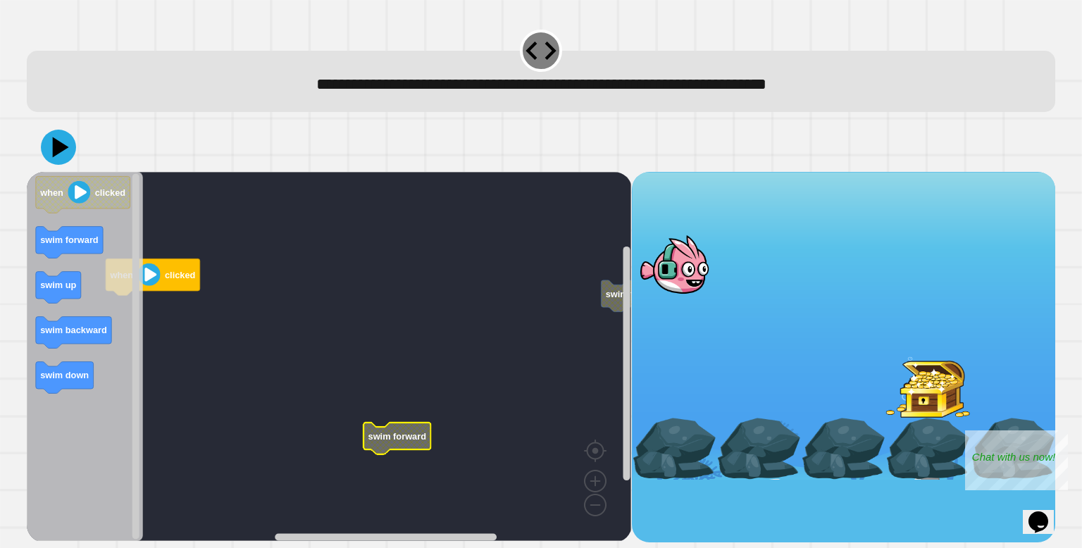
click at [632, 315] on div "when clicked swim forward swim forward when clicked swim forward swim up swim b…" at bounding box center [540, 357] width 1027 height 370
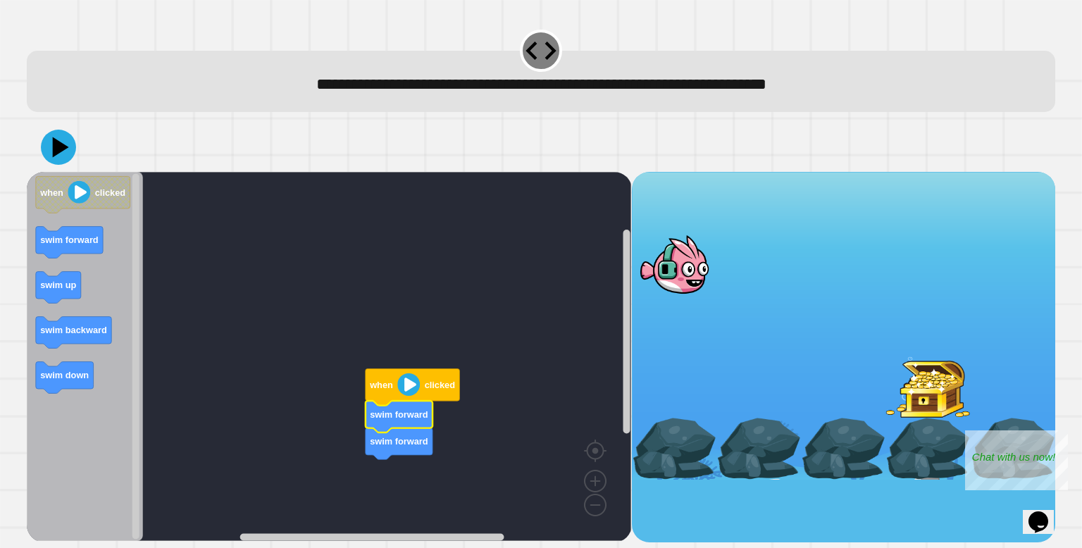
click at [418, 416] on text "swim forward" at bounding box center [399, 414] width 58 height 11
click at [407, 390] on image "Blockly Workspace" at bounding box center [409, 384] width 23 height 23
click at [409, 406] on icon "Blockly Workspace" at bounding box center [398, 417] width 67 height 32
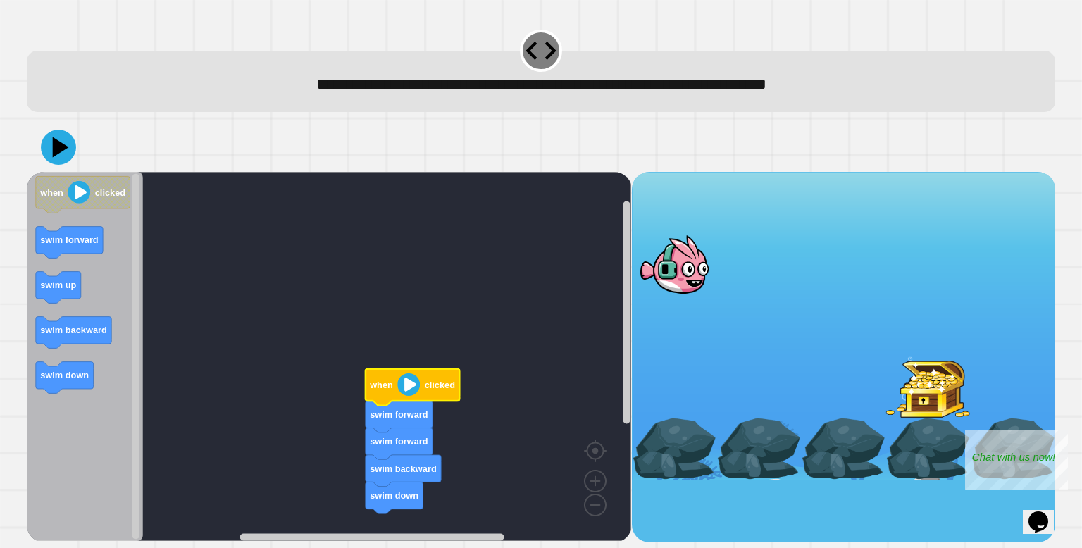
click at [407, 389] on image "Blockly Workspace" at bounding box center [409, 384] width 23 height 23
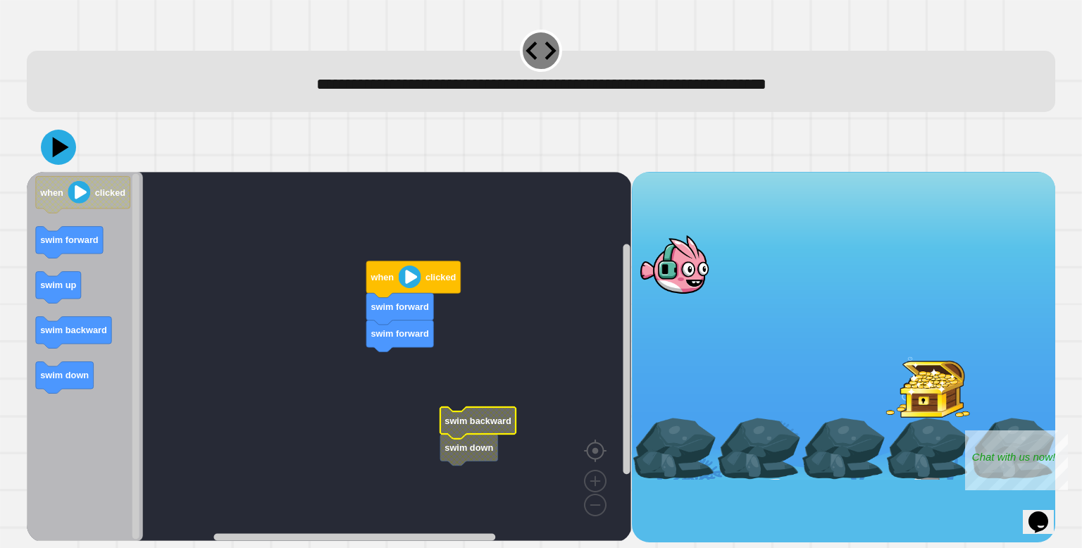
click at [592, 461] on image "Blockly Workspace" at bounding box center [618, 418] width 68 height 87
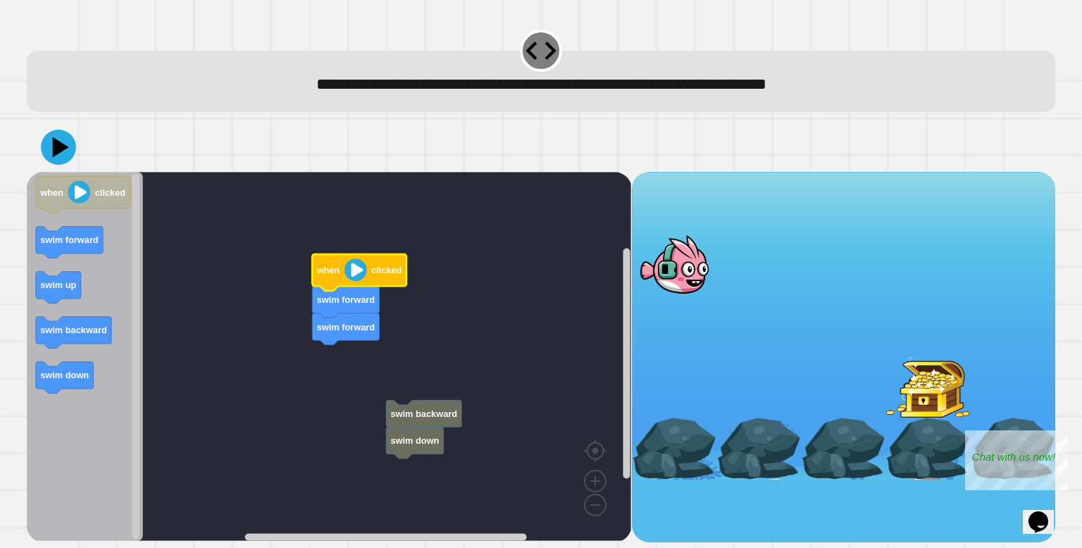
click at [367, 307] on icon "Blockly Workspace" at bounding box center [346, 302] width 67 height 32
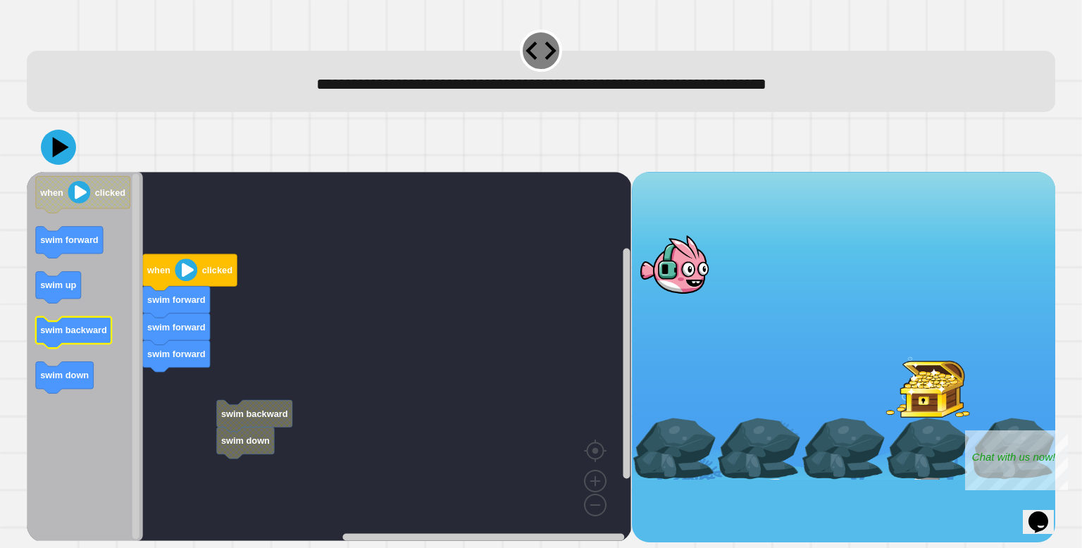
click at [72, 332] on text "swim backward" at bounding box center [74, 330] width 67 height 11
click at [63, 159] on icon at bounding box center [58, 147] width 35 height 35
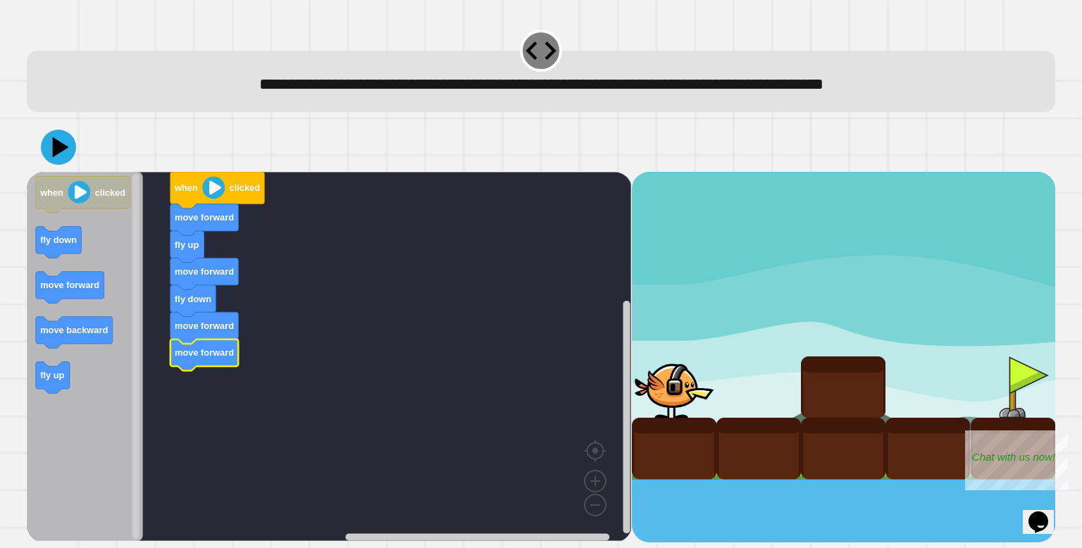
click at [213, 194] on image "Blockly Workspace" at bounding box center [214, 187] width 23 height 23
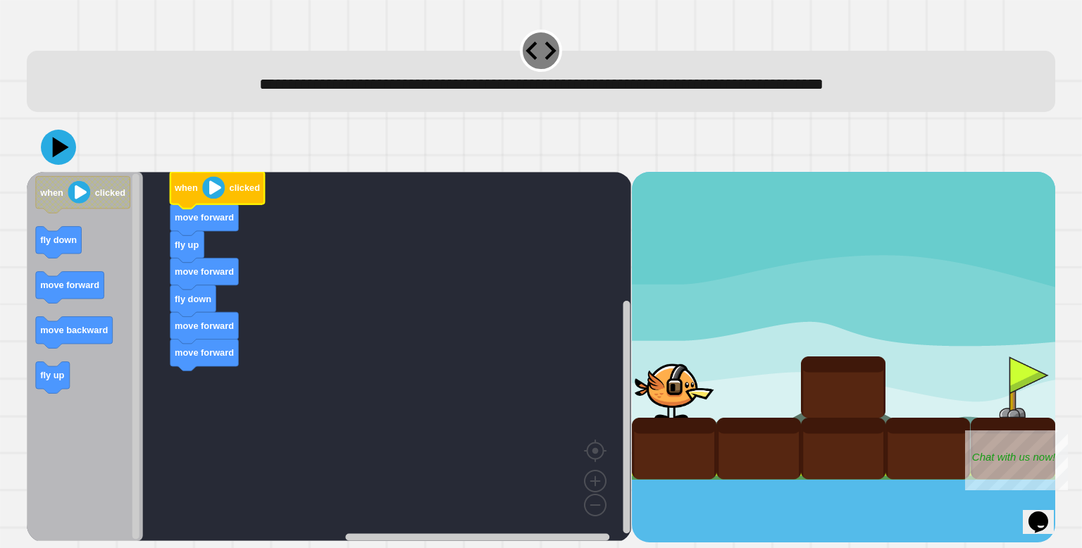
click at [213, 194] on image "Blockly Workspace" at bounding box center [214, 187] width 23 height 23
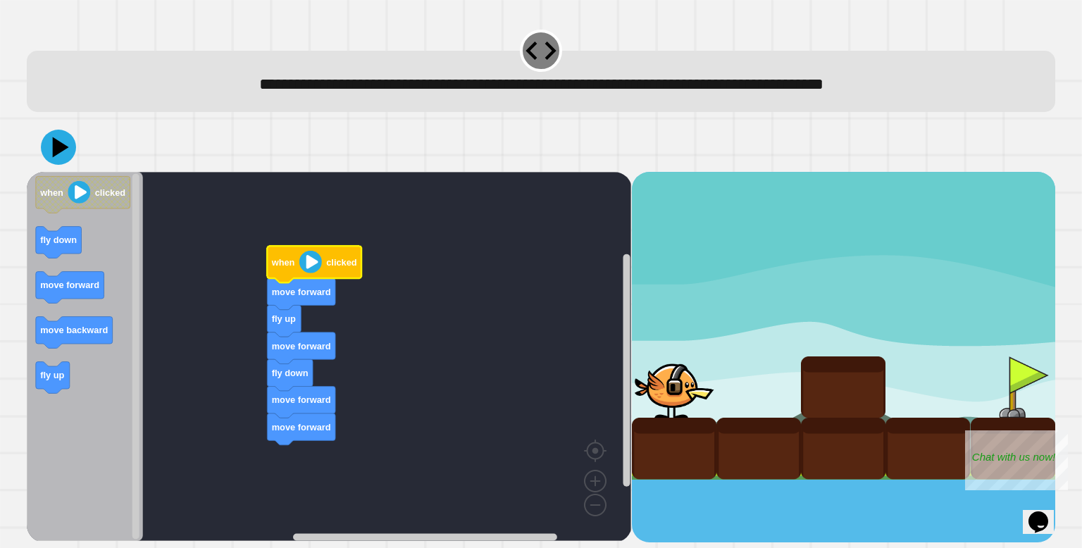
click at [310, 268] on image "Blockly Workspace" at bounding box center [310, 262] width 23 height 23
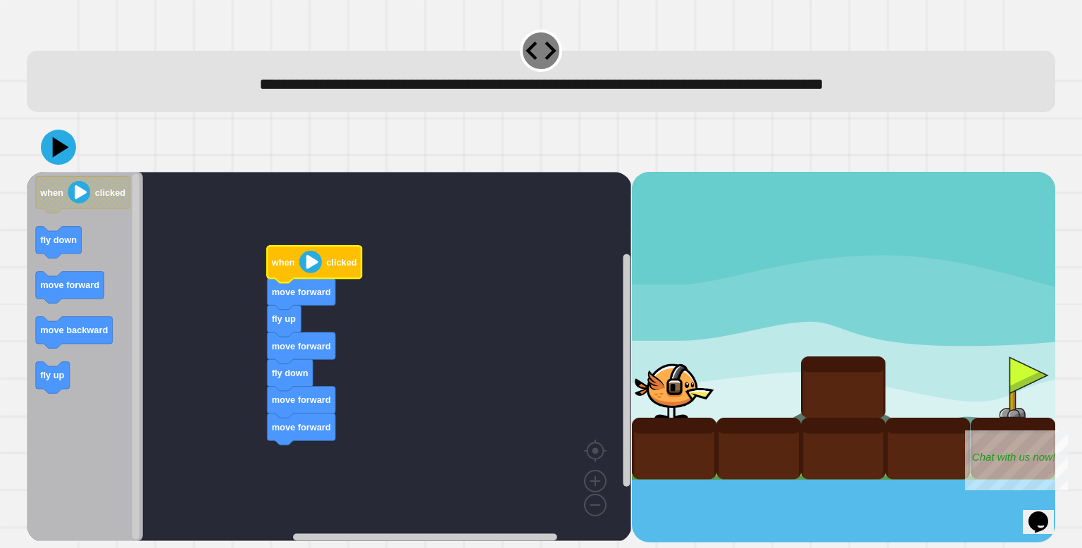
click at [310, 268] on image "Blockly Workspace" at bounding box center [310, 262] width 23 height 23
drag, startPoint x: 696, startPoint y: 379, endPoint x: 673, endPoint y: 365, distance: 27.8
click at [673, 365] on div at bounding box center [674, 386] width 85 height 61
click at [320, 261] on image "Blockly Workspace" at bounding box center [310, 262] width 23 height 23
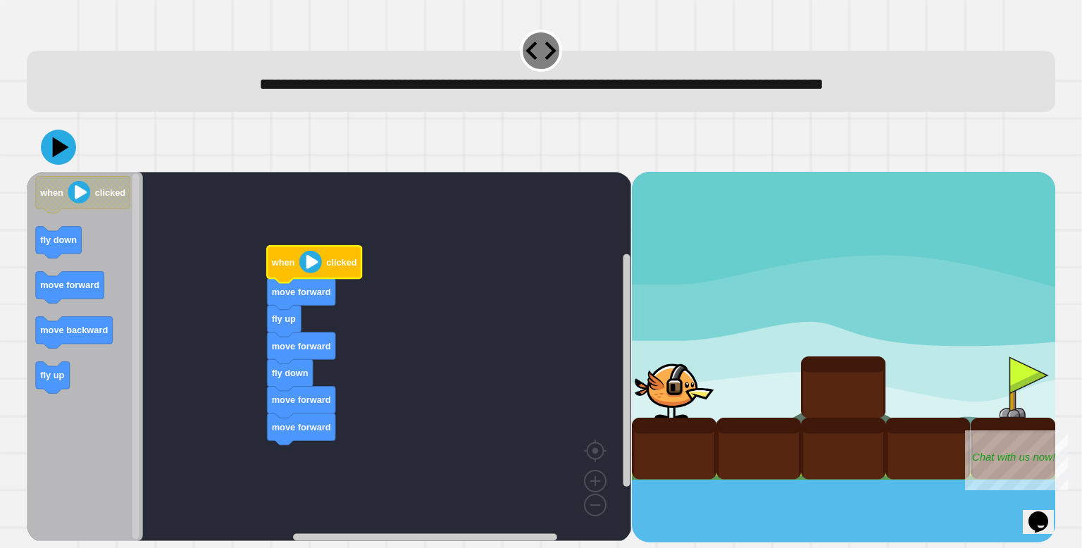
click at [320, 261] on image "Blockly Workspace" at bounding box center [310, 262] width 23 height 23
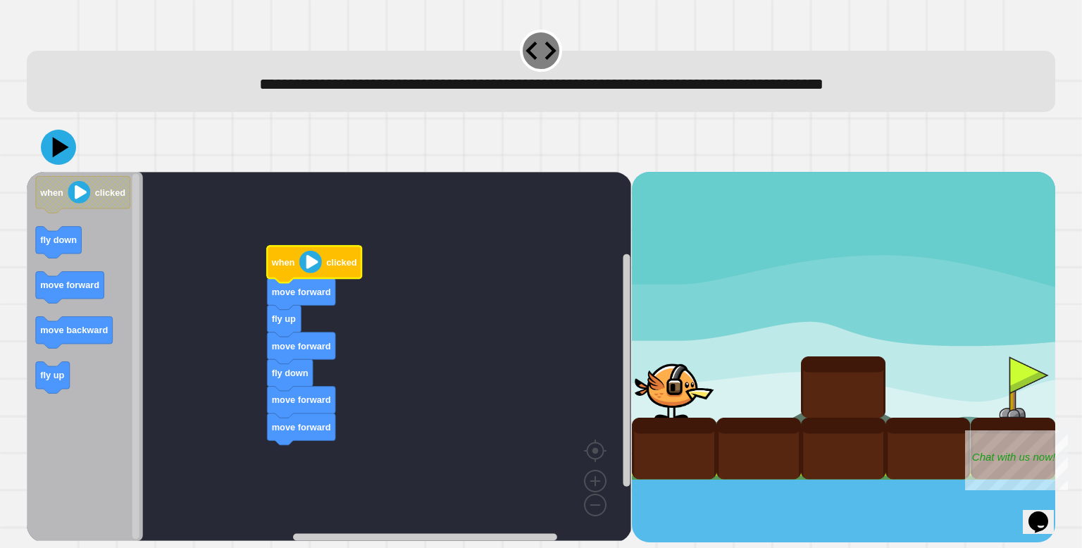
click at [320, 261] on image "Blockly Workspace" at bounding box center [310, 262] width 23 height 23
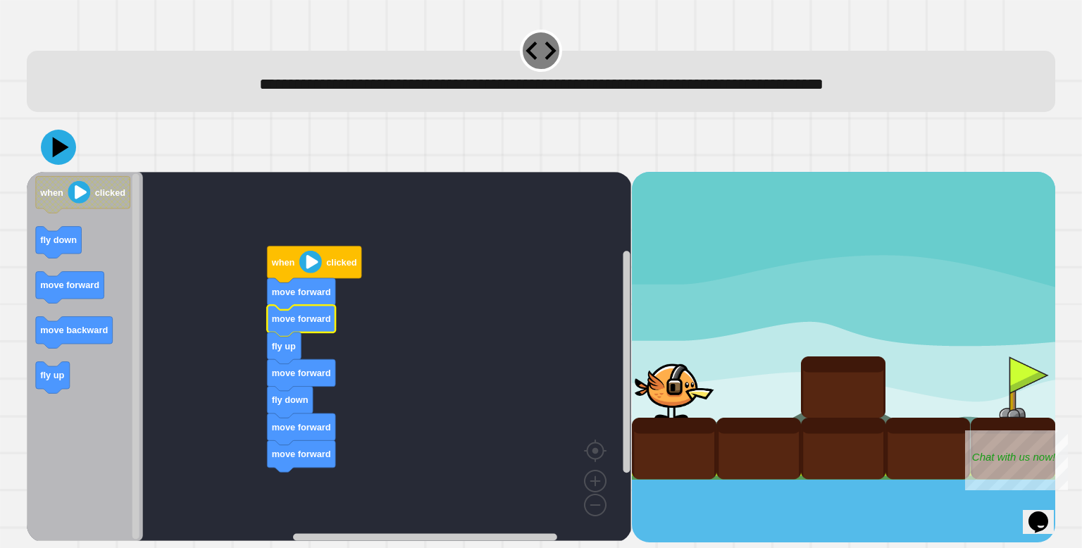
click at [299, 257] on icon "Blockly Workspace" at bounding box center [315, 264] width 94 height 37
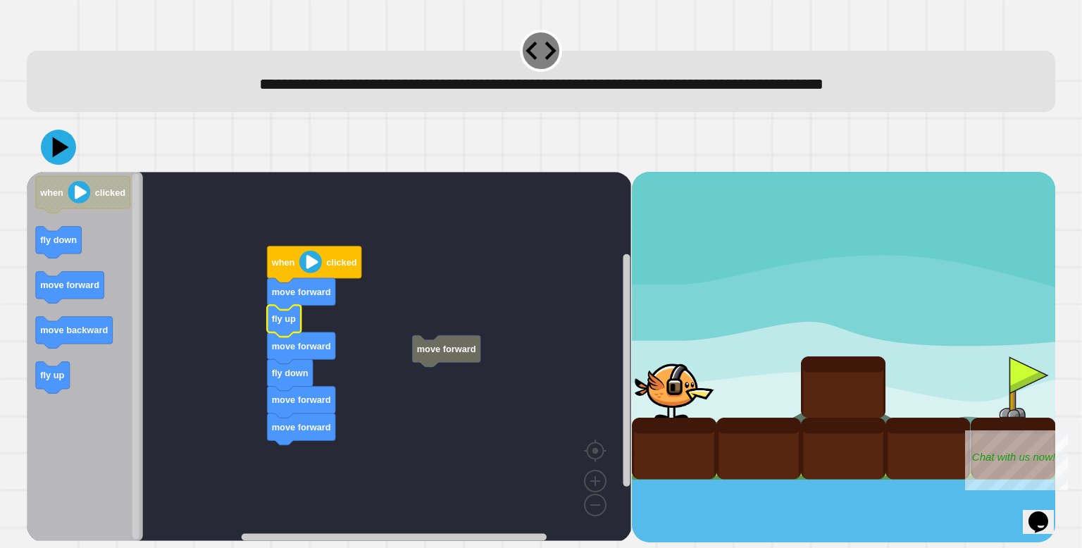
click at [305, 271] on image "Blockly Workspace" at bounding box center [310, 262] width 23 height 23
click at [308, 273] on image "Blockly Workspace" at bounding box center [310, 262] width 23 height 23
click at [306, 265] on image "Blockly Workspace" at bounding box center [310, 262] width 23 height 23
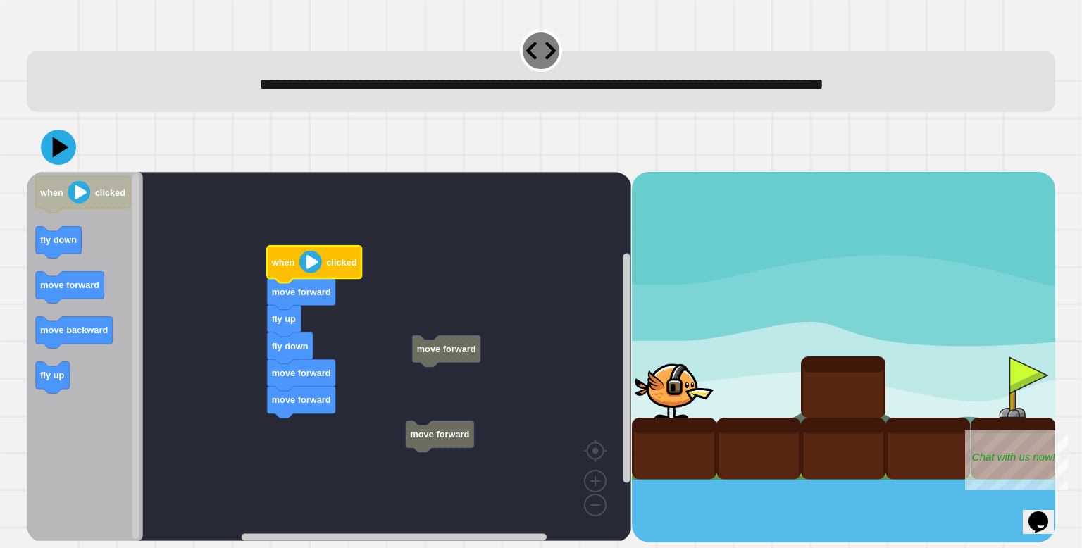
click at [316, 268] on image "Blockly Workspace" at bounding box center [310, 262] width 23 height 23
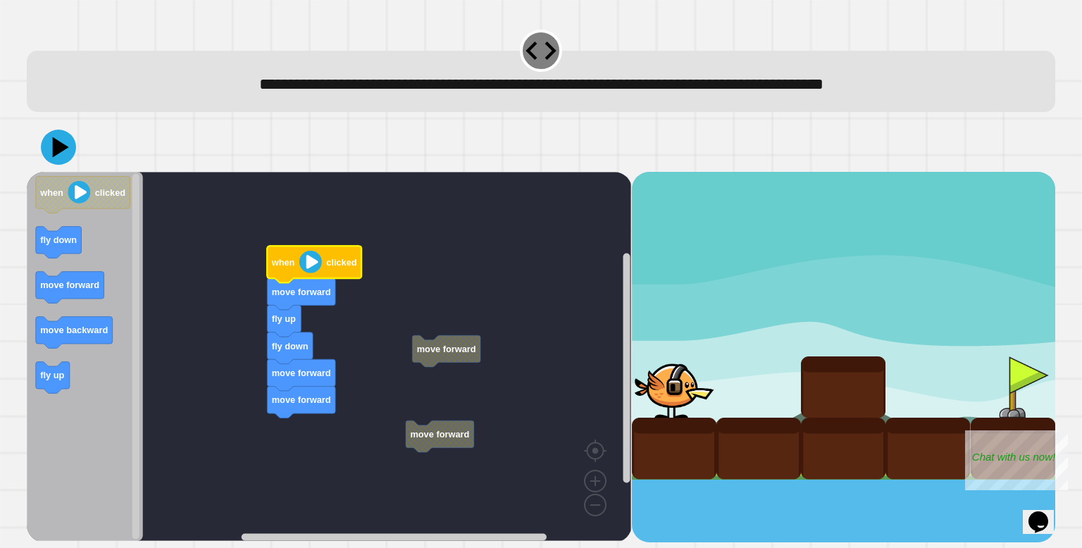
click at [316, 268] on image "Blockly Workspace" at bounding box center [310, 262] width 23 height 23
click at [309, 265] on image "Blockly Workspace" at bounding box center [310, 262] width 23 height 23
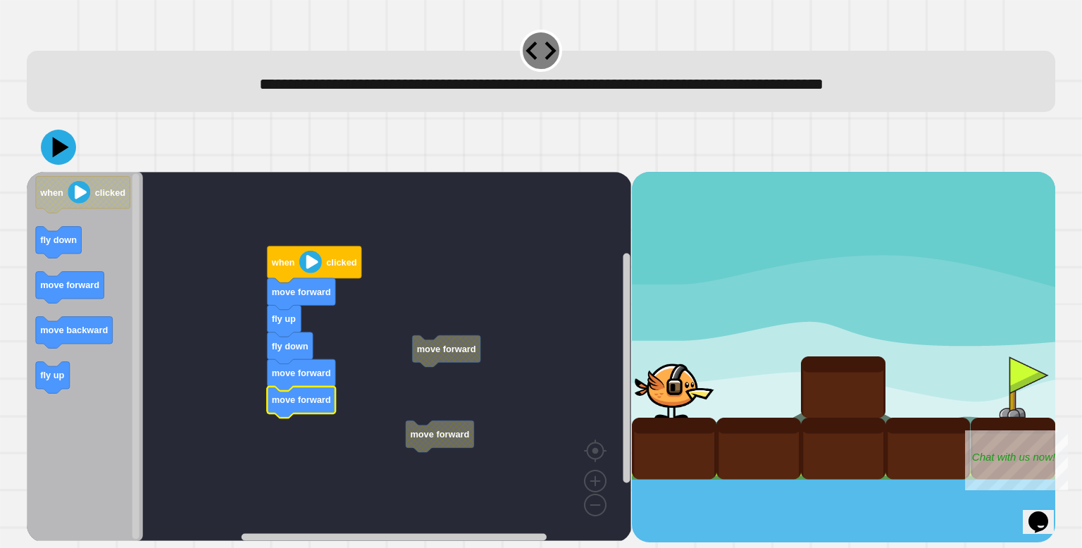
click at [308, 263] on image "Blockly Workspace" at bounding box center [310, 262] width 23 height 23
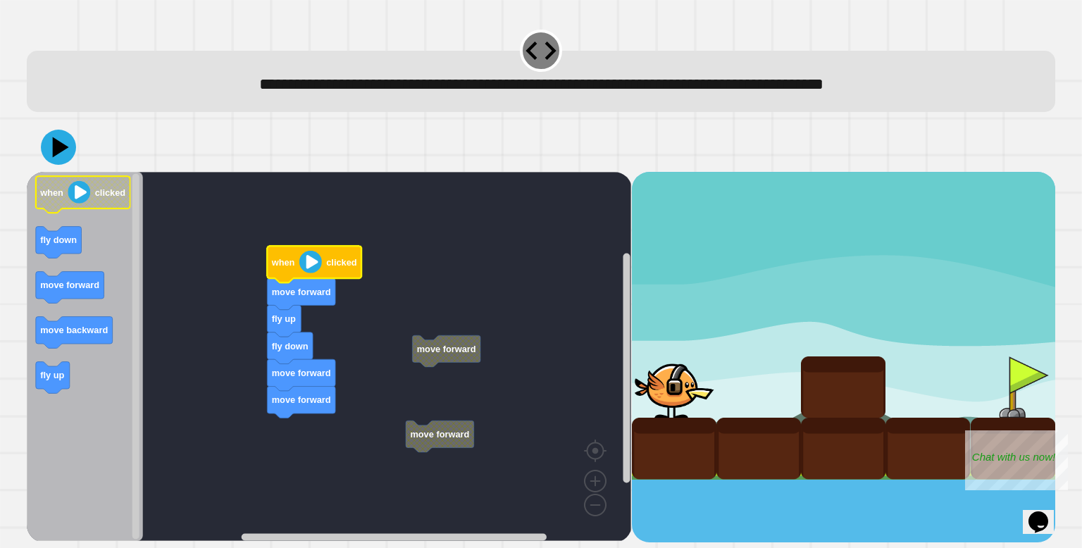
click at [66, 204] on icon "Blockly Workspace" at bounding box center [83, 194] width 94 height 37
click at [58, 244] on text "fly down" at bounding box center [59, 239] width 37 height 11
click at [306, 263] on image "Blockly Workspace" at bounding box center [310, 262] width 23 height 23
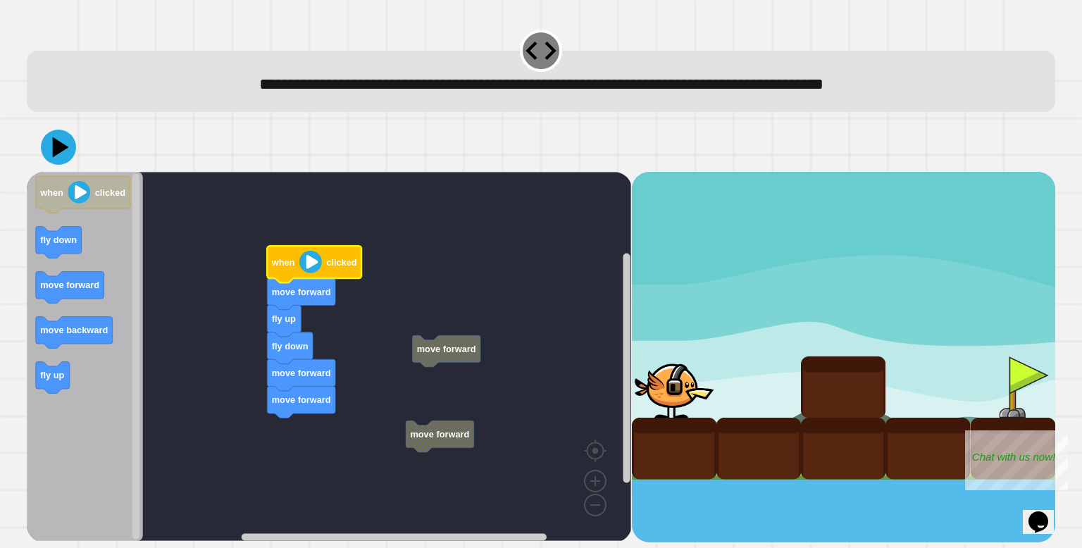
click at [312, 289] on text "move forward" at bounding box center [301, 292] width 59 height 11
